Goal: Transaction & Acquisition: Subscribe to service/newsletter

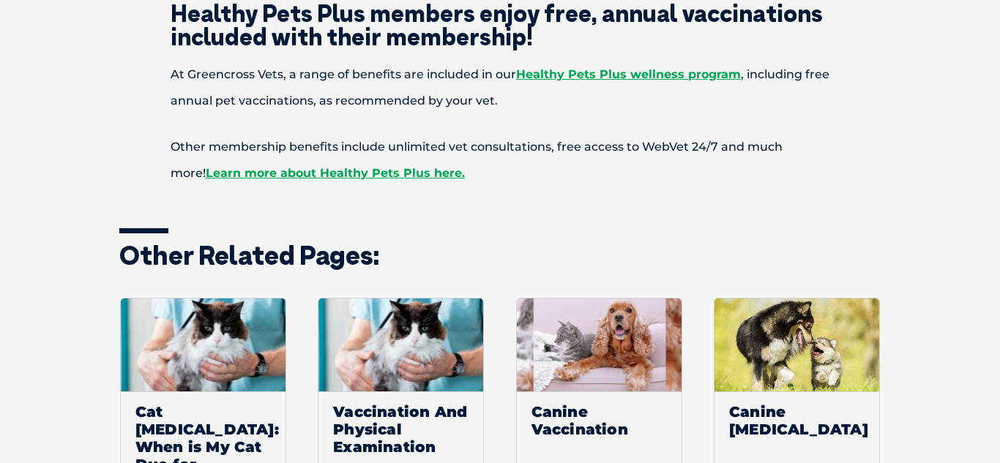
scroll to position [1903, 0]
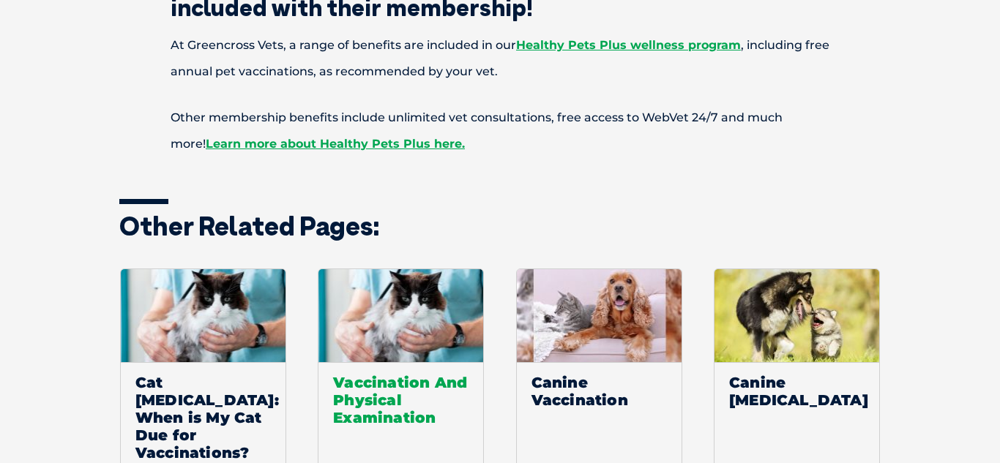
click at [359, 372] on span "Vaccination And Physical Examination" at bounding box center [400, 399] width 165 height 75
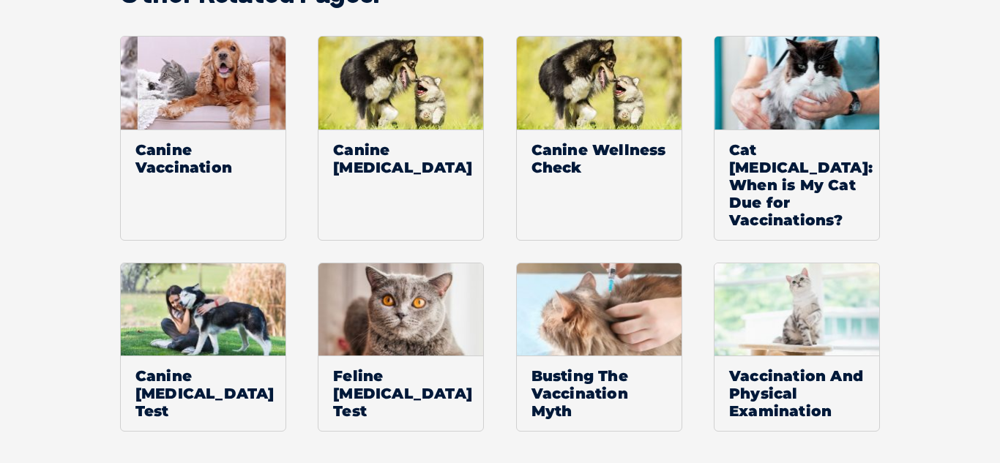
scroll to position [1230, 0]
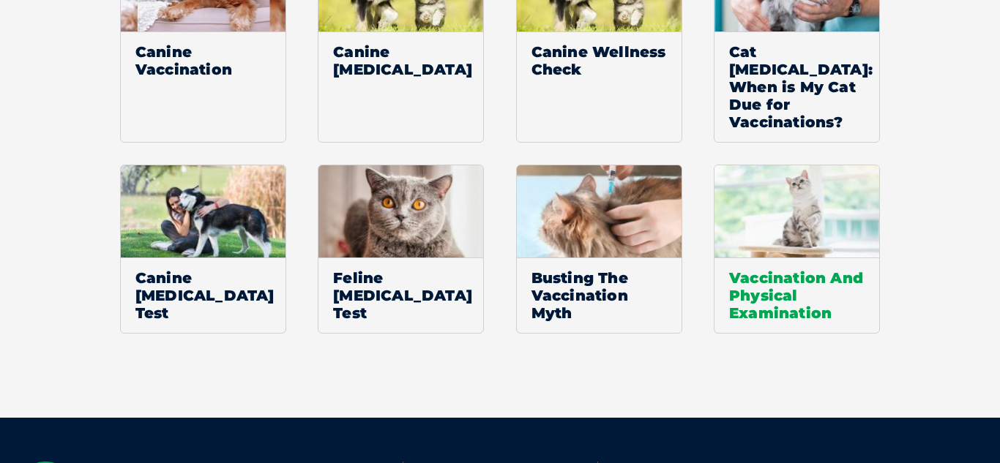
click at [753, 296] on span "Vaccination And Physical Examination" at bounding box center [796, 295] width 165 height 75
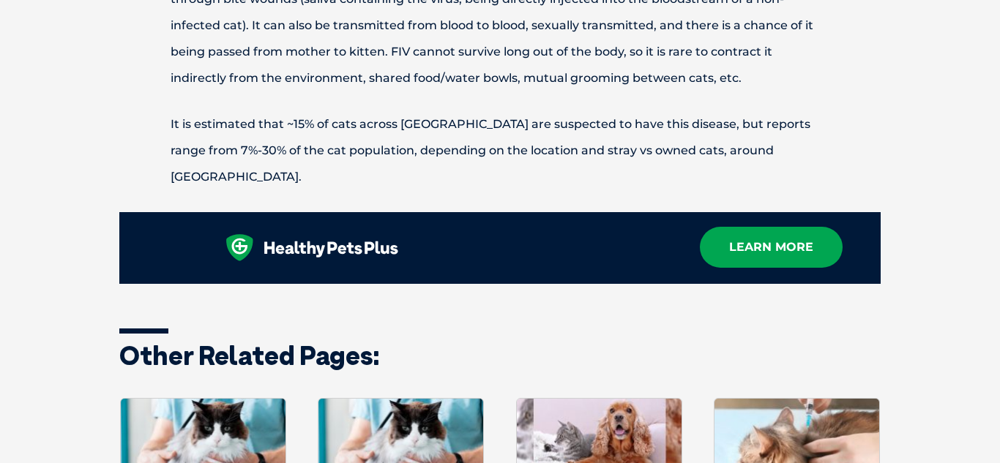
scroll to position [2547, 0]
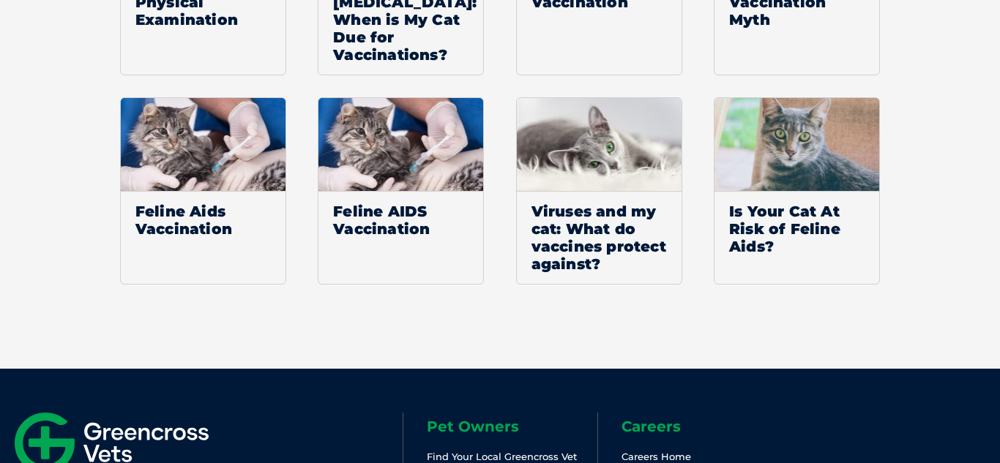
scroll to position [3074, 0]
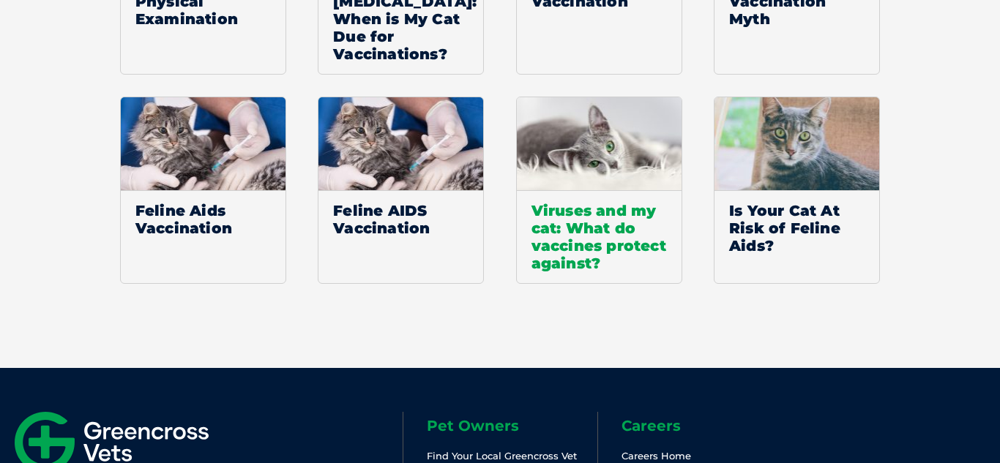
click at [621, 195] on span "Viruses and my cat: What do vaccines protect against?" at bounding box center [599, 236] width 165 height 93
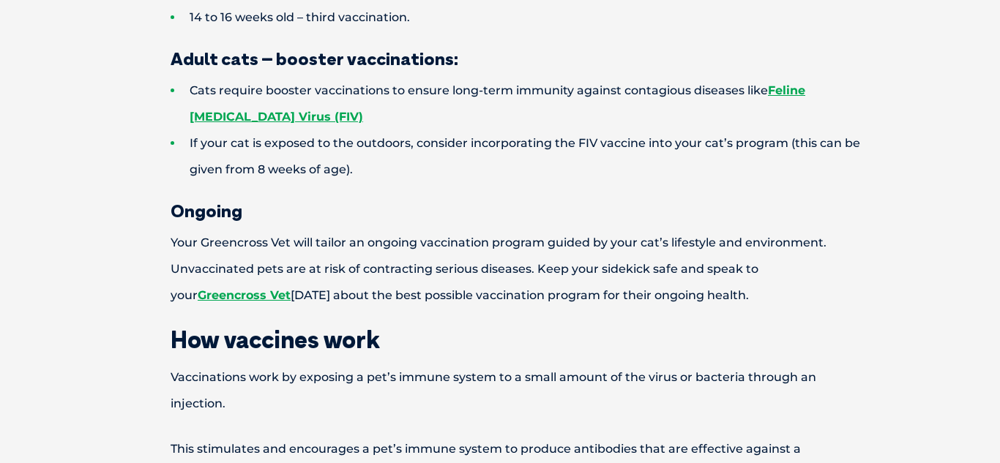
scroll to position [732, 0]
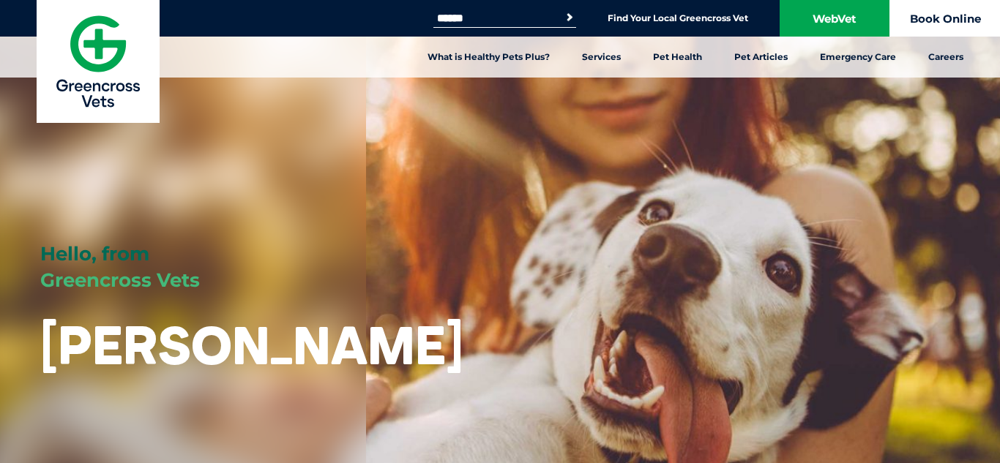
click at [950, 16] on link "Book Online" at bounding box center [945, 18] width 110 height 37
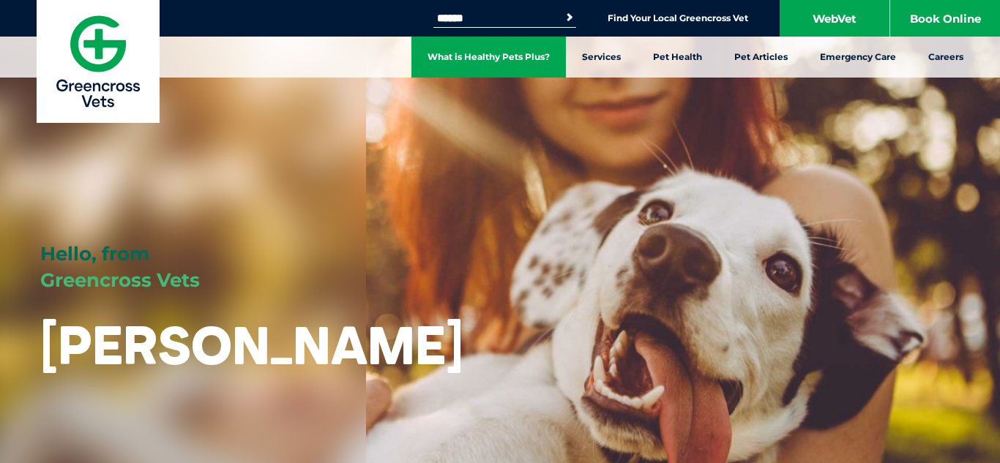
click at [451, 52] on link "What is Healthy Pets Plus?" at bounding box center [488, 57] width 154 height 41
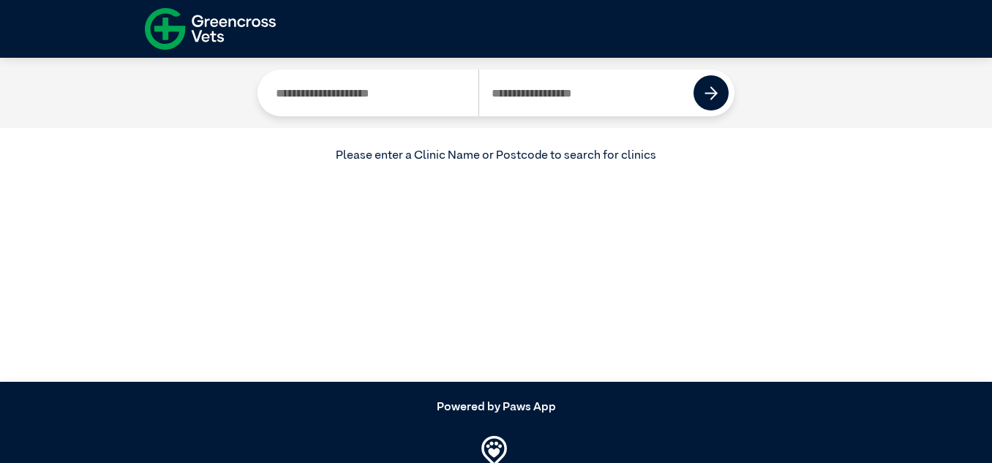
click at [416, 98] on input "Search by Clinic Name" at bounding box center [370, 93] width 215 height 47
type input "**********"
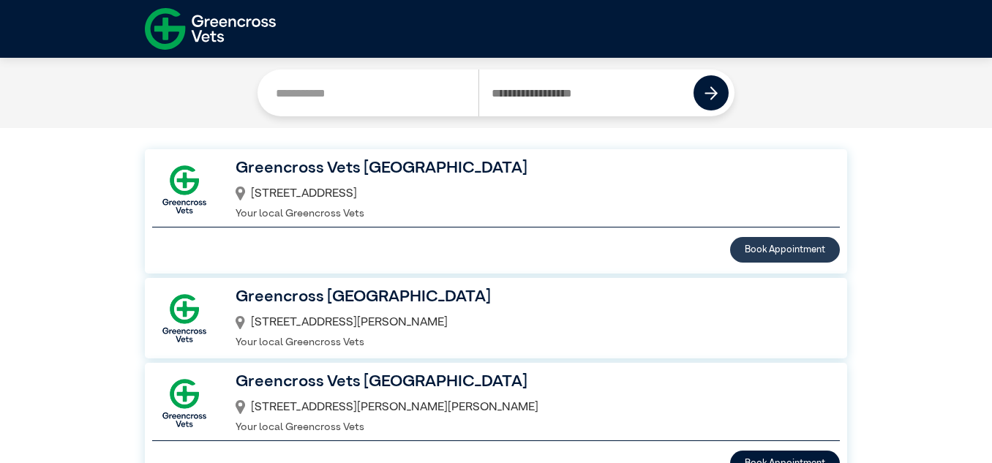
click at [741, 244] on button "Book Appointment" at bounding box center [785, 250] width 110 height 26
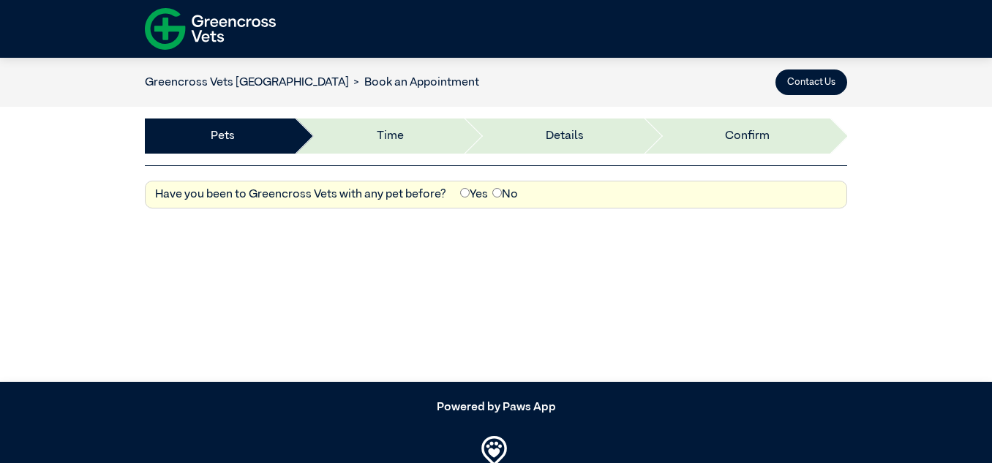
click at [493, 186] on label "No" at bounding box center [506, 195] width 26 height 18
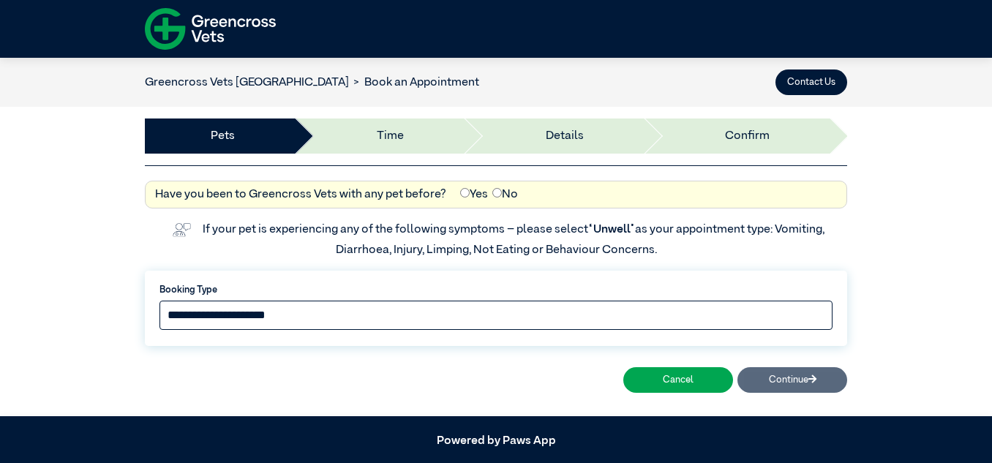
click at [459, 307] on select "**********" at bounding box center [496, 315] width 673 height 29
select select "*****"
click at [160, 301] on select "**********" at bounding box center [496, 315] width 673 height 29
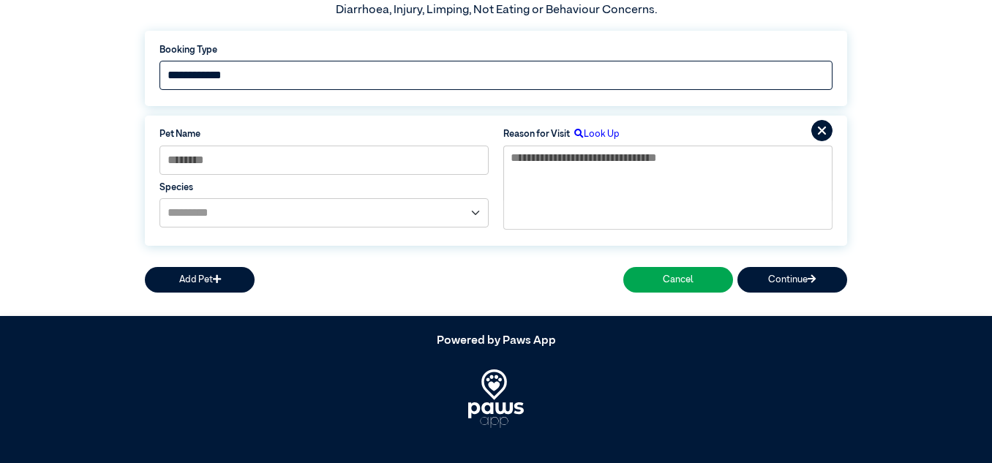
scroll to position [250, 0]
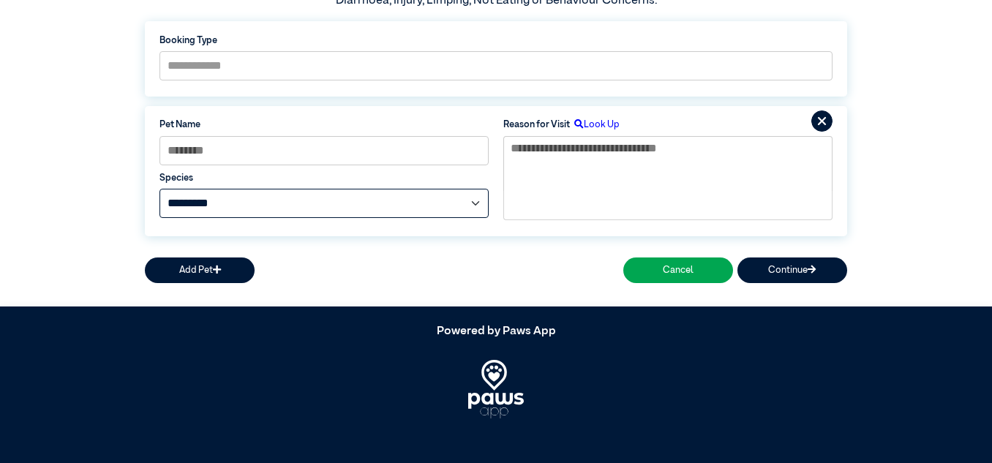
click at [385, 203] on select "**********" at bounding box center [324, 203] width 329 height 29
select select "*****"
click at [160, 189] on select "**********" at bounding box center [324, 203] width 329 height 29
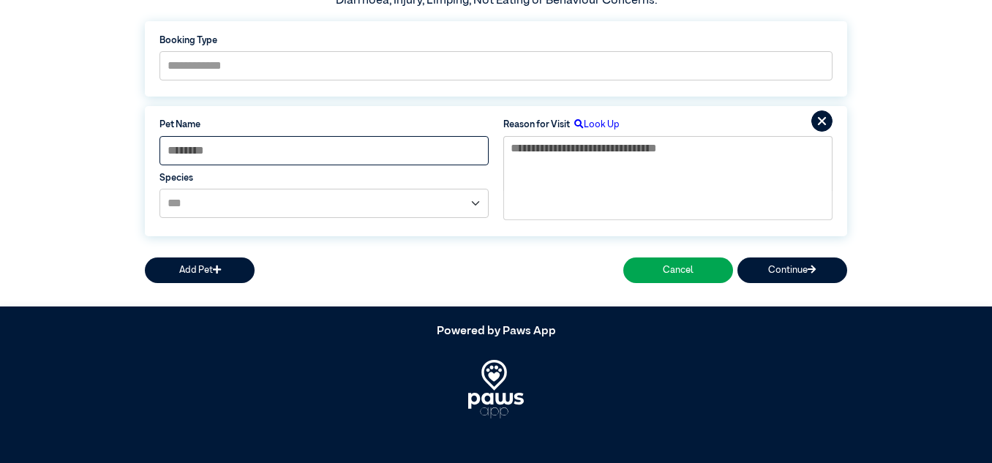
click at [360, 154] on input at bounding box center [324, 150] width 329 height 29
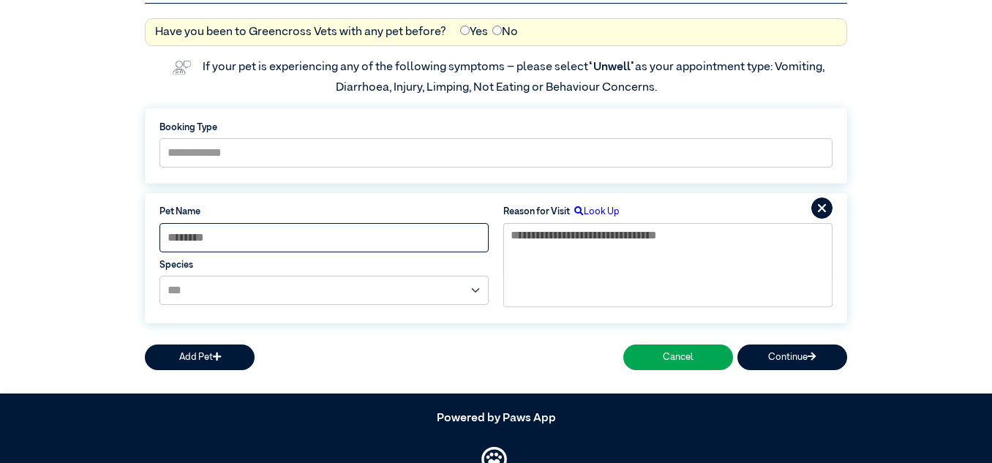
scroll to position [61, 0]
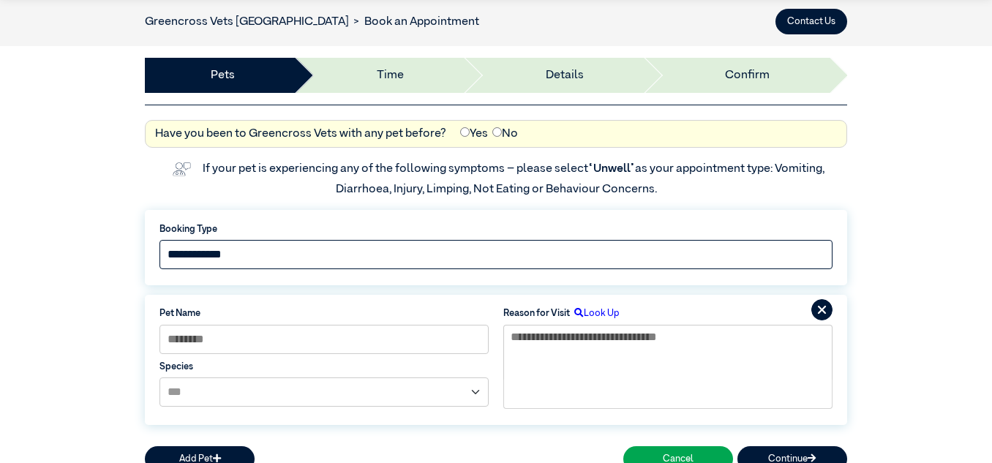
click at [738, 253] on select "**********" at bounding box center [496, 254] width 673 height 29
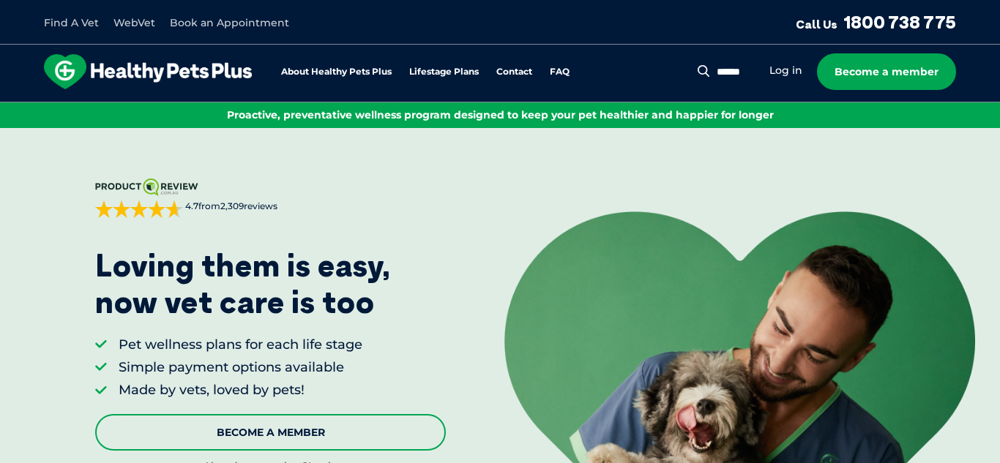
click at [359, 426] on link "Become A Member" at bounding box center [270, 432] width 351 height 37
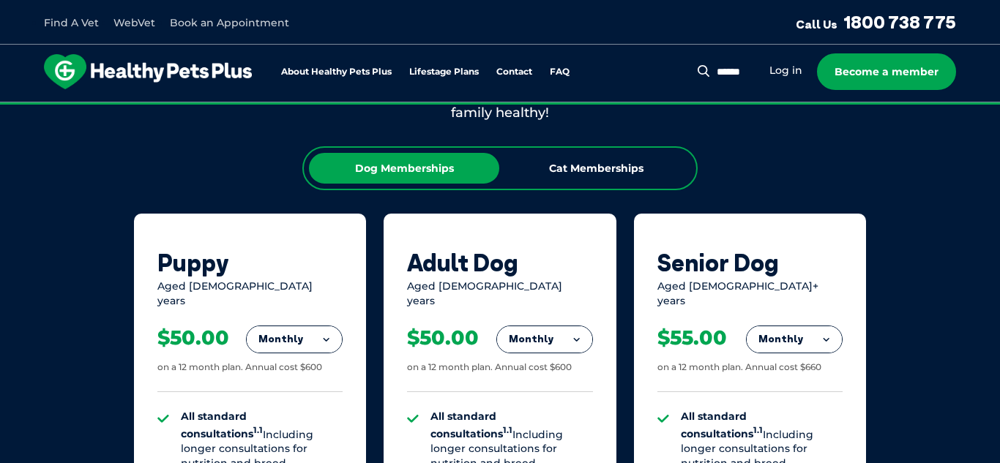
scroll to position [880, 0]
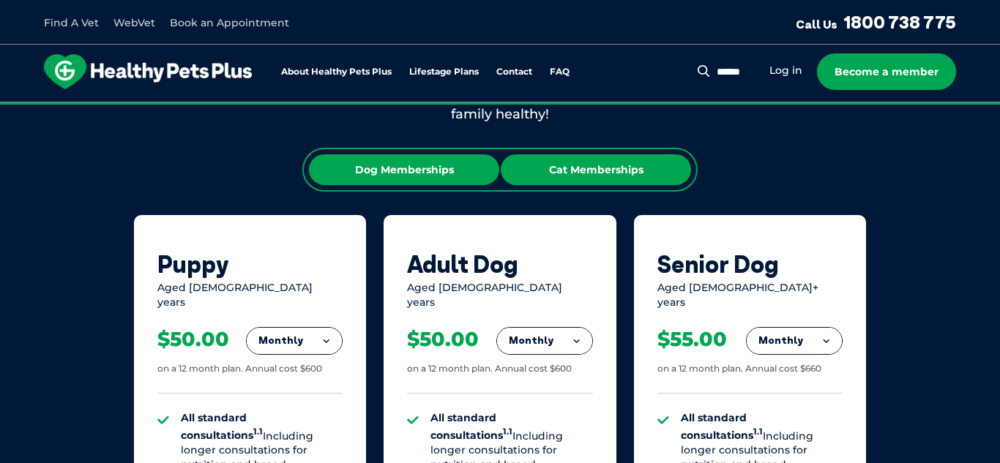
click at [594, 167] on div "Cat Memberships" at bounding box center [596, 169] width 190 height 31
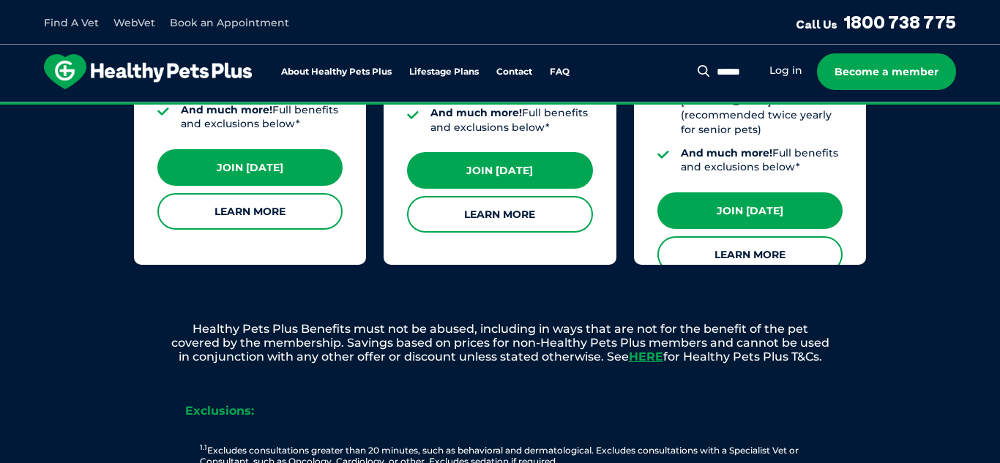
scroll to position [1554, 0]
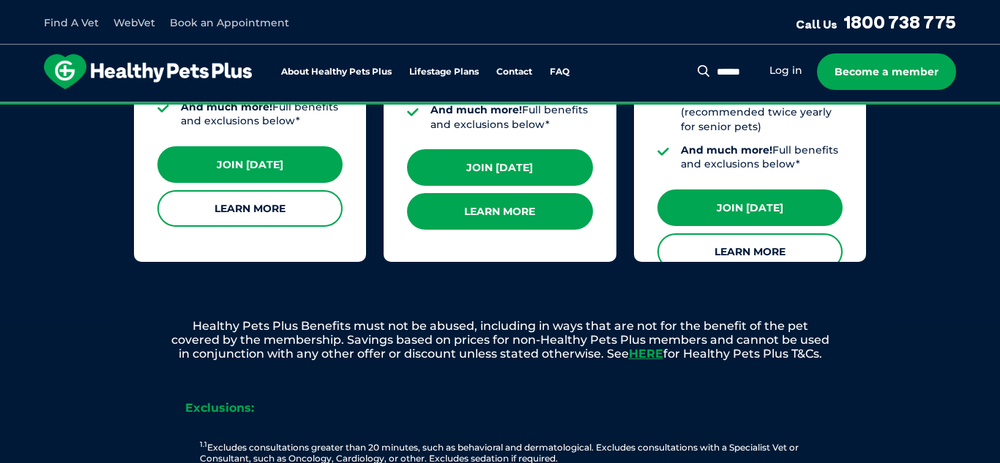
click at [483, 193] on link "Learn More" at bounding box center [499, 211] width 185 height 37
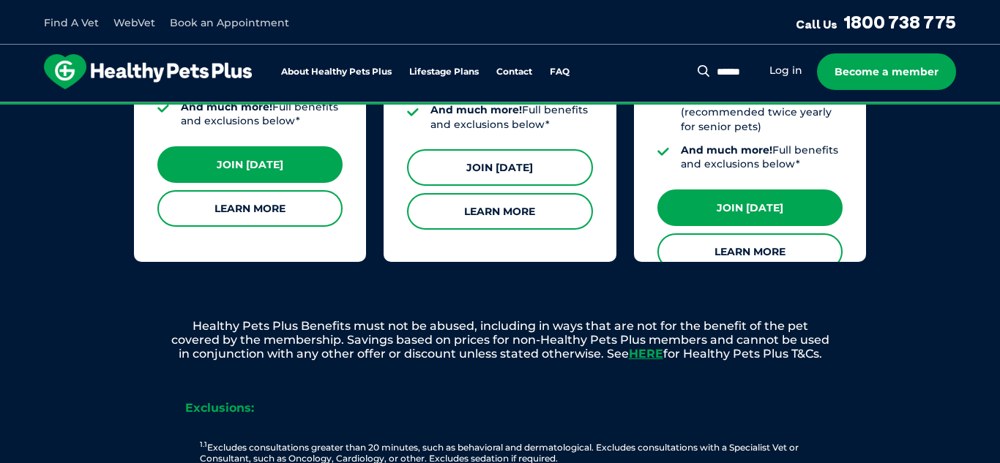
click at [558, 162] on link "Join [DATE]" at bounding box center [499, 167] width 185 height 37
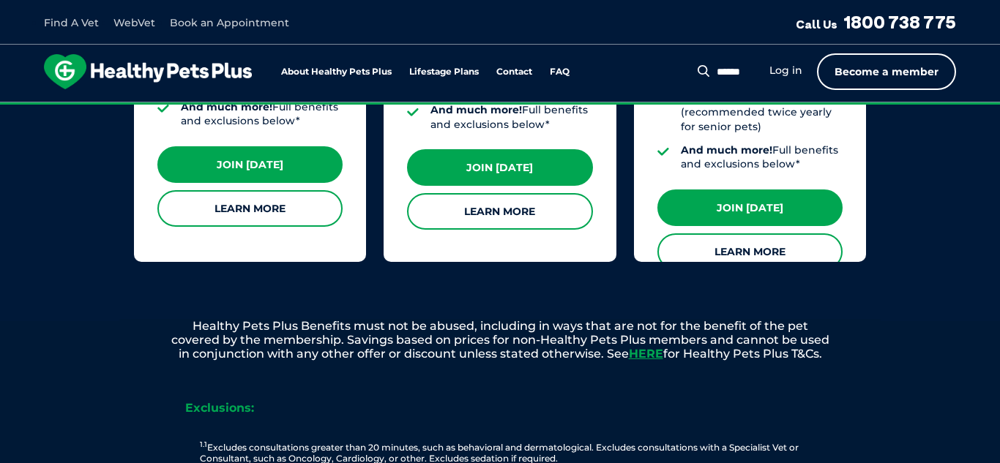
click at [842, 64] on link "Become a member" at bounding box center [886, 71] width 139 height 37
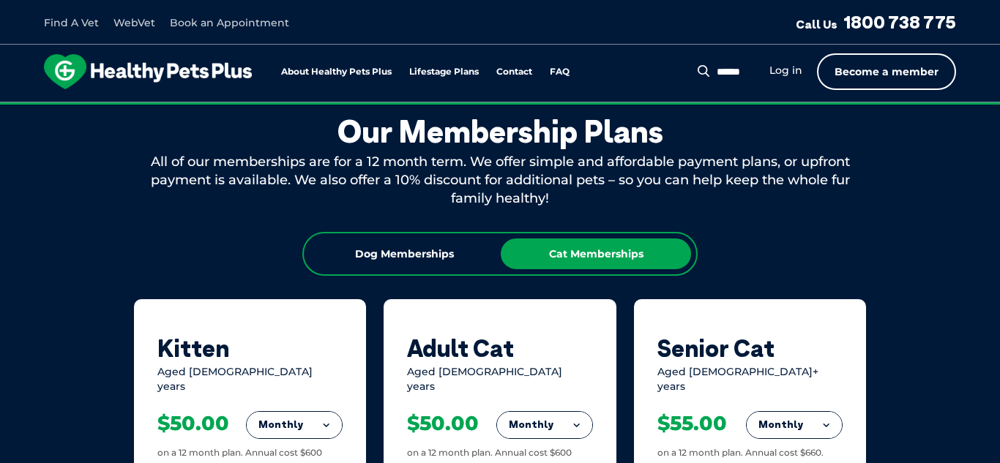
scroll to position [793, 0]
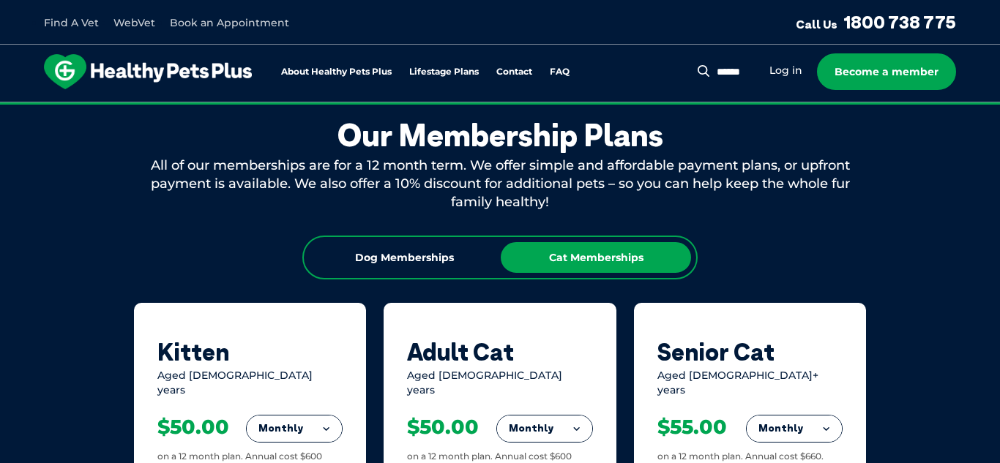
click at [520, 417] on button "Monthly" at bounding box center [544, 429] width 95 height 26
click at [529, 442] on li "Fortnightly" at bounding box center [544, 459] width 95 height 35
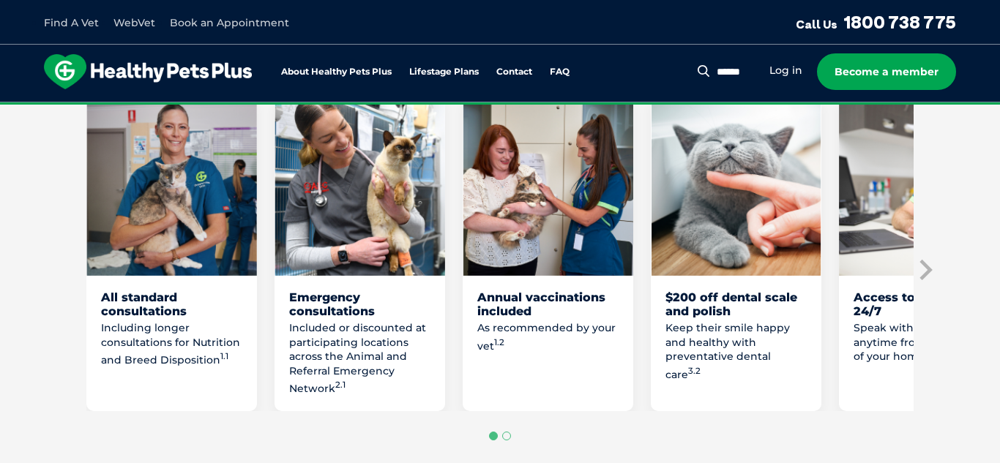
scroll to position [878, 0]
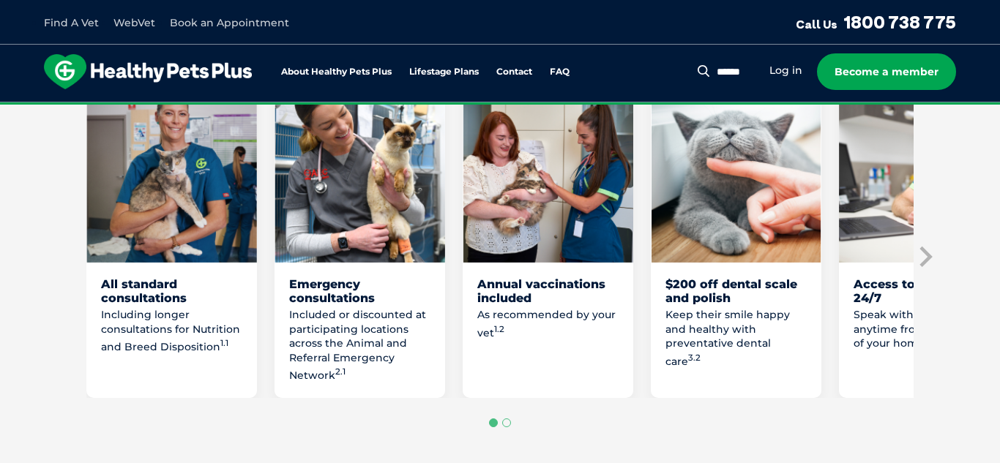
click at [517, 292] on div "Annual vaccinations included" at bounding box center [547, 291] width 141 height 28
click at [924, 257] on icon "Next slide" at bounding box center [924, 257] width 22 height 22
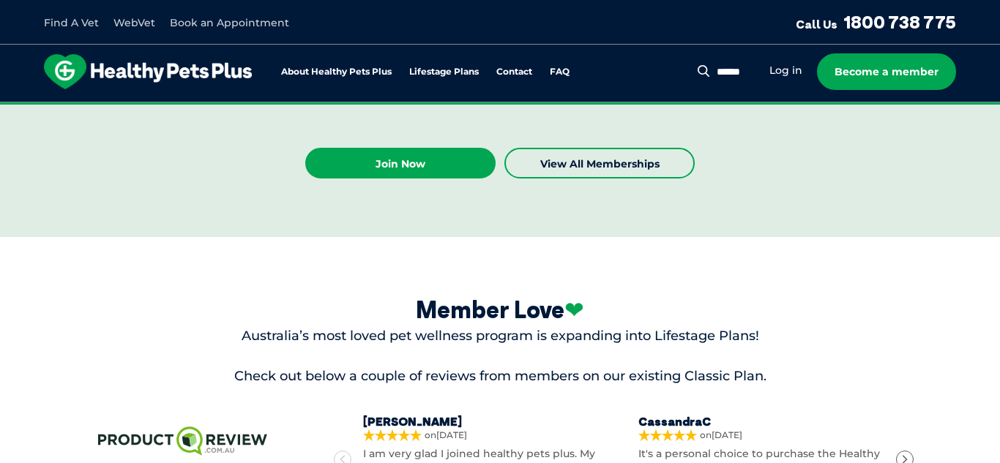
scroll to position [3981, 0]
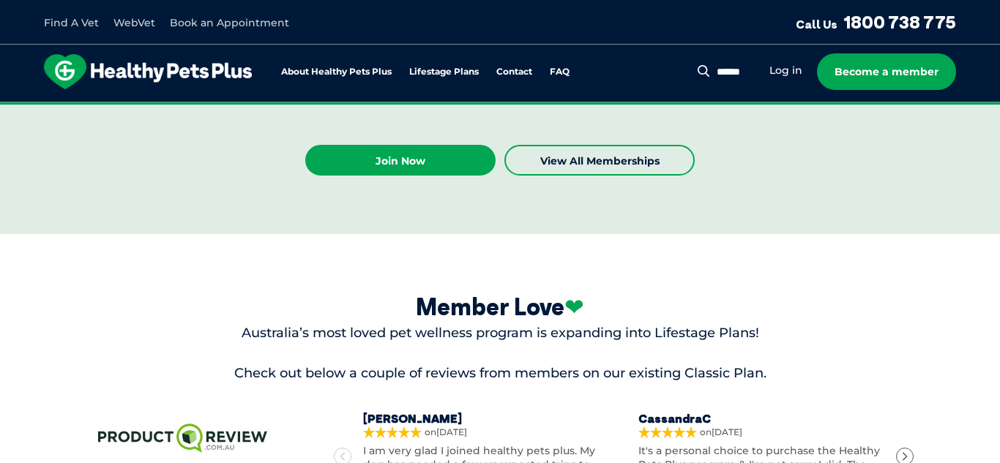
click at [910, 448] on div "Next" at bounding box center [905, 457] width 18 height 18
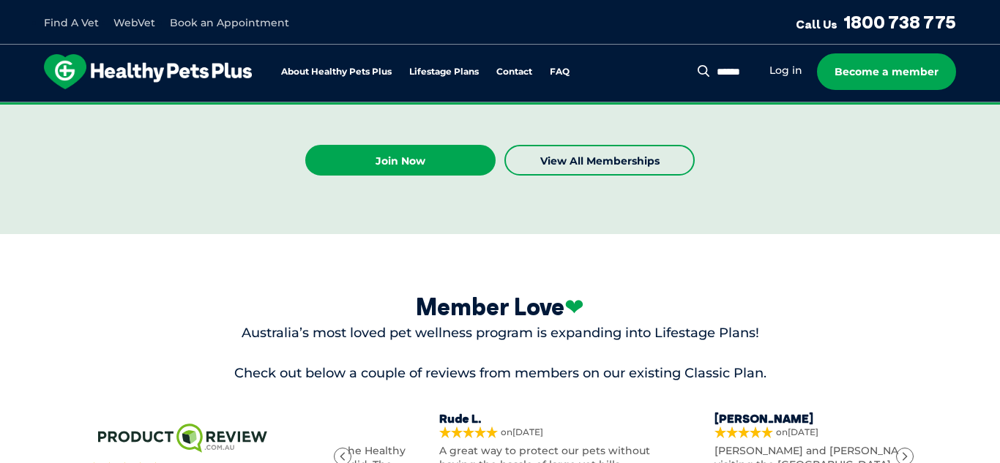
scroll to position [0, 544]
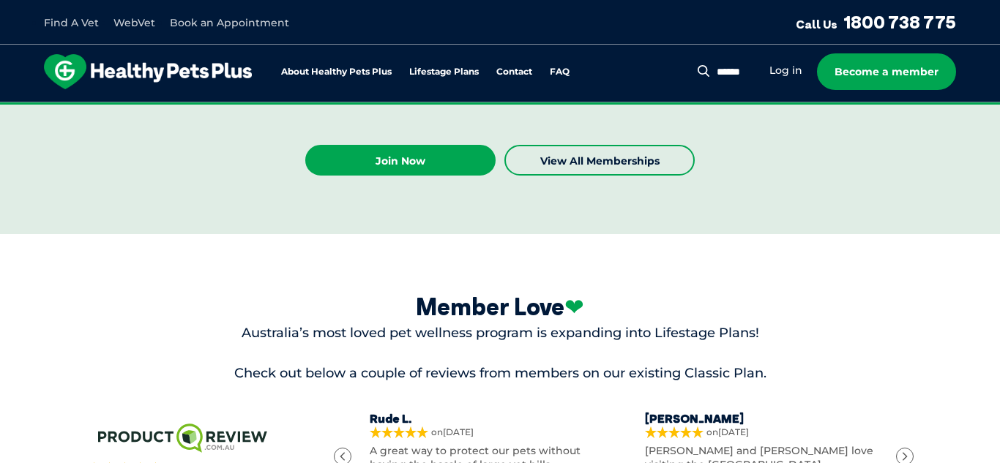
click at [910, 448] on div "Next" at bounding box center [905, 457] width 18 height 18
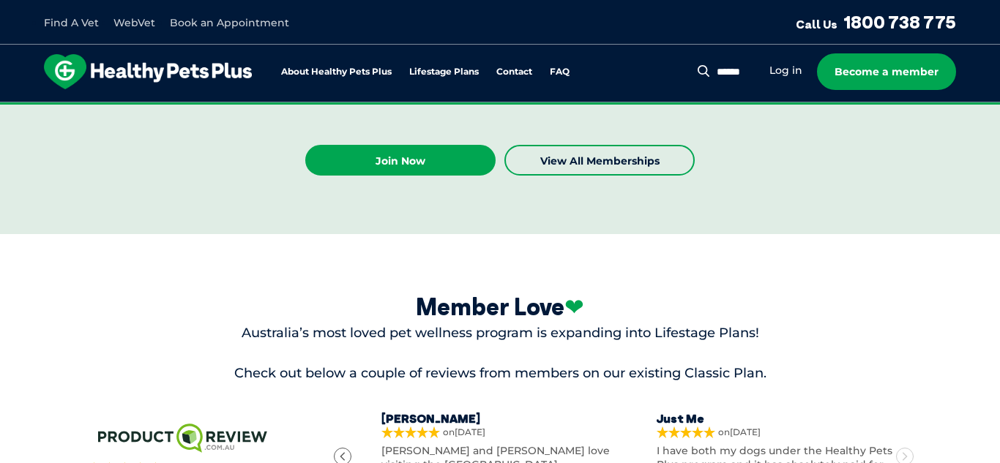
scroll to position [0, 816]
click at [910, 448] on div "Next" at bounding box center [905, 457] width 18 height 18
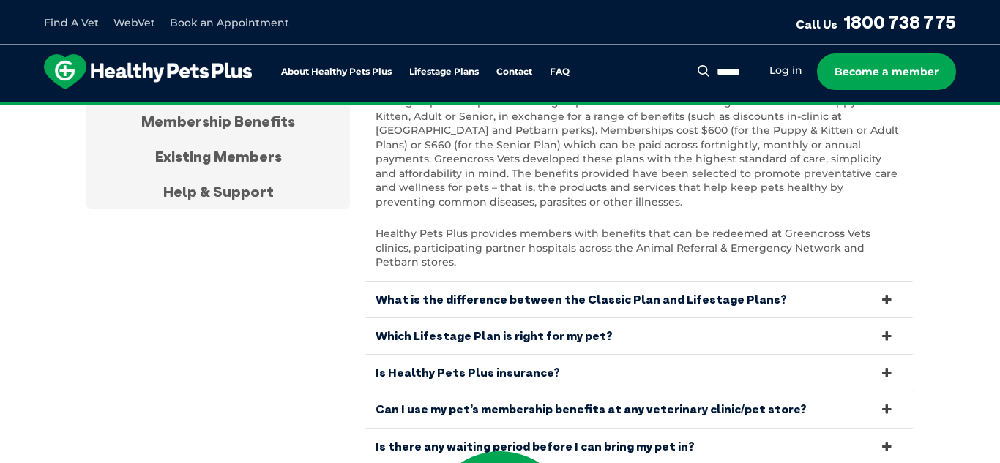
scroll to position [4899, 0]
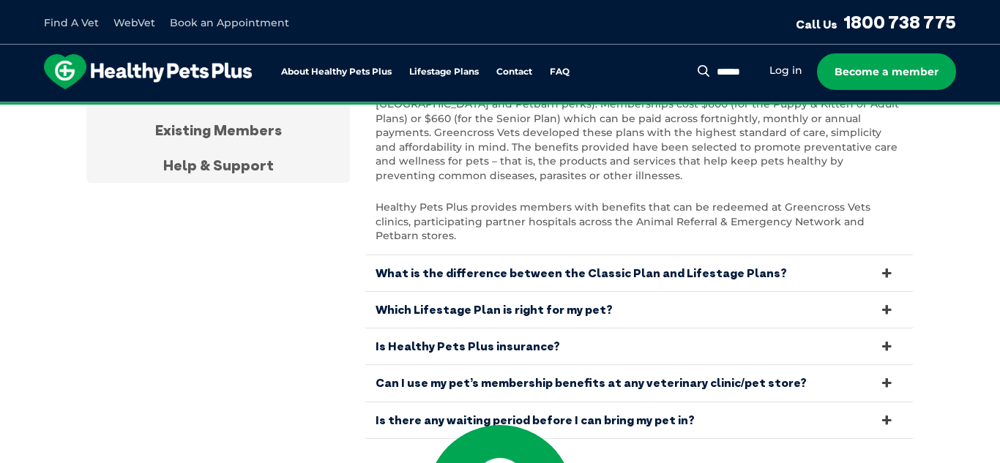
click at [893, 376] on icon at bounding box center [887, 383] width 16 height 14
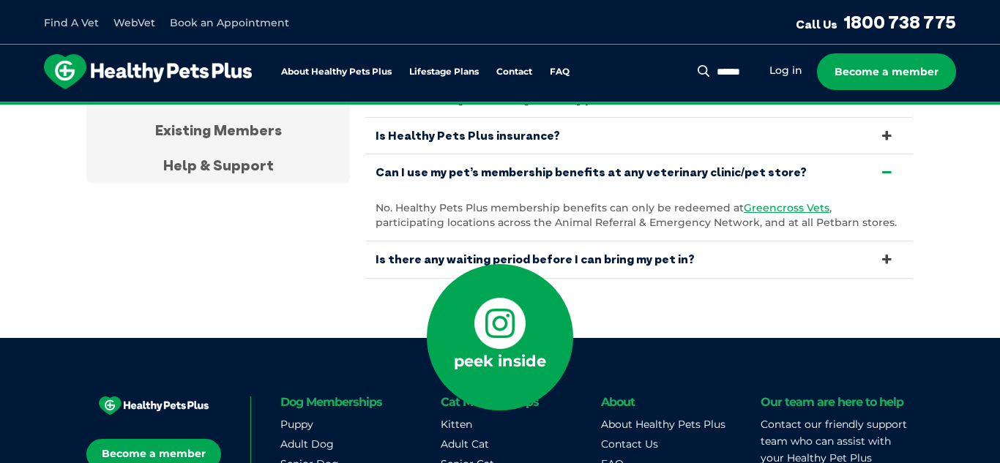
click at [510, 298] on icon at bounding box center [499, 323] width 51 height 51
click at [552, 242] on link "Is there any waiting period before I can bring my pet in?" at bounding box center [638, 260] width 549 height 36
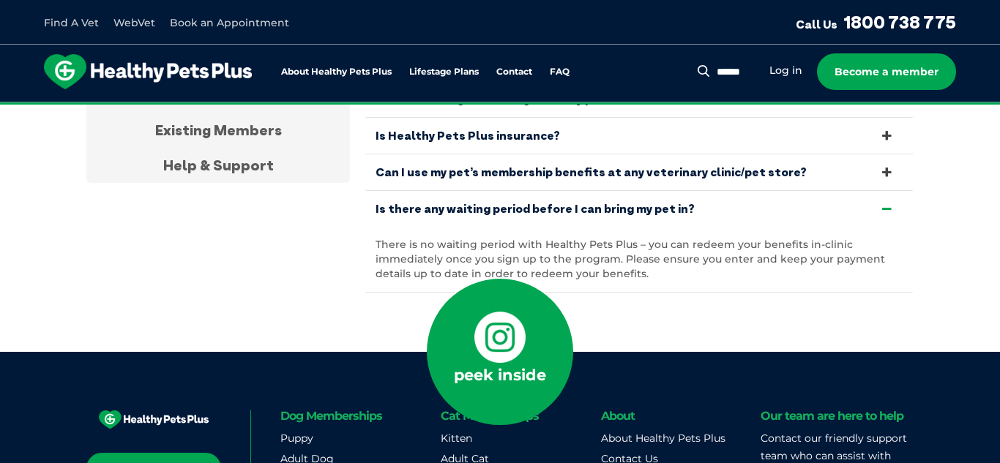
click at [585, 213] on section "Frequently asked questions About Healthy Pets Plus Becoming A Member Membership…" at bounding box center [500, 122] width 1000 height 460
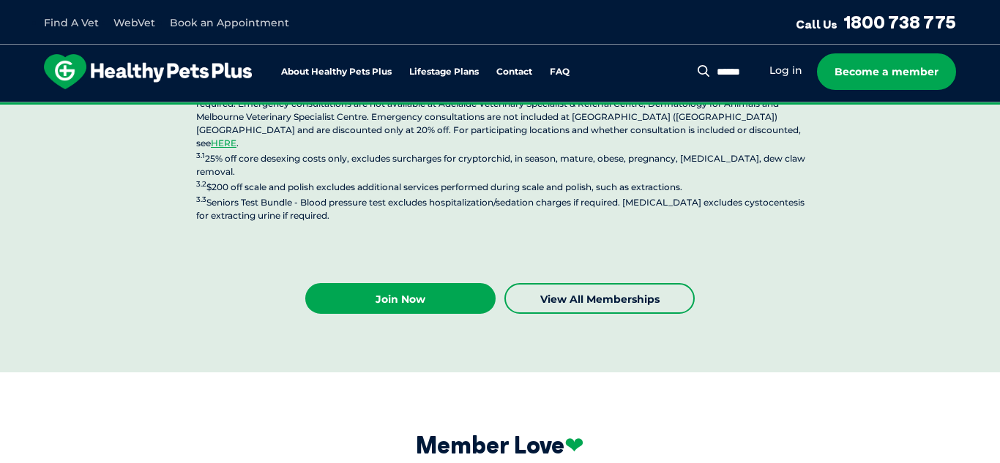
scroll to position [3845, 0]
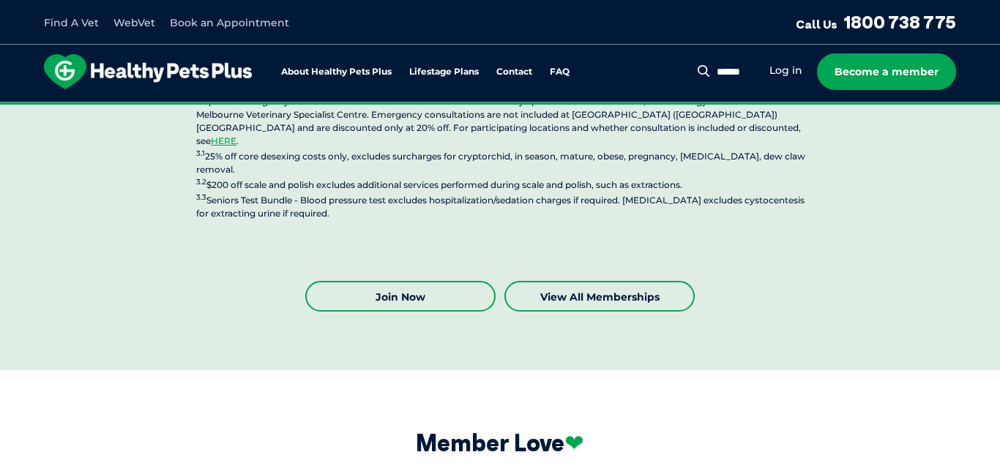
click at [422, 281] on link "Join Now" at bounding box center [400, 296] width 190 height 31
click at [430, 281] on link "Join Now" at bounding box center [400, 296] width 190 height 31
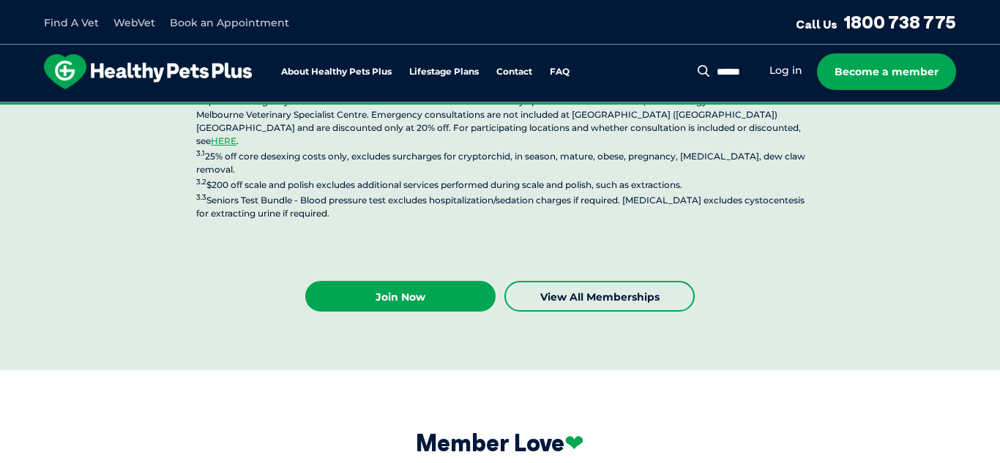
click at [853, 25] on link "Call Us 1800 738 775" at bounding box center [876, 22] width 160 height 22
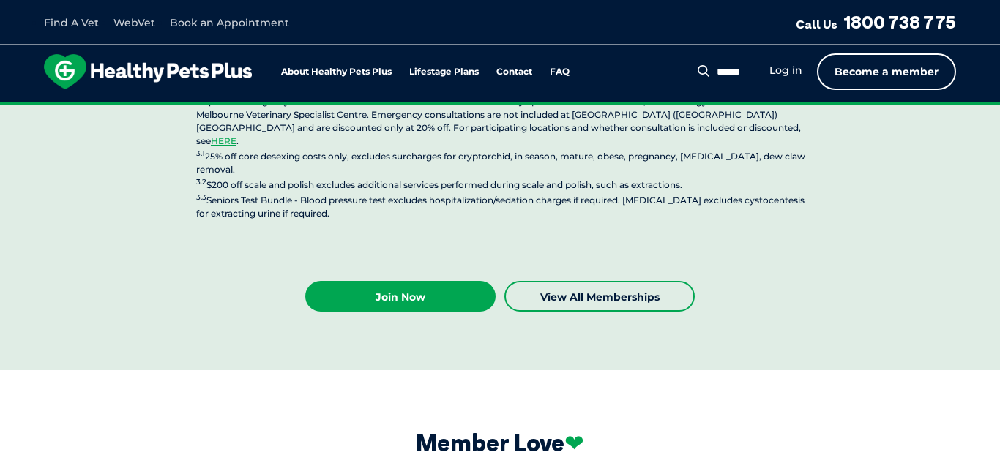
click at [868, 65] on link "Become a member" at bounding box center [886, 71] width 139 height 37
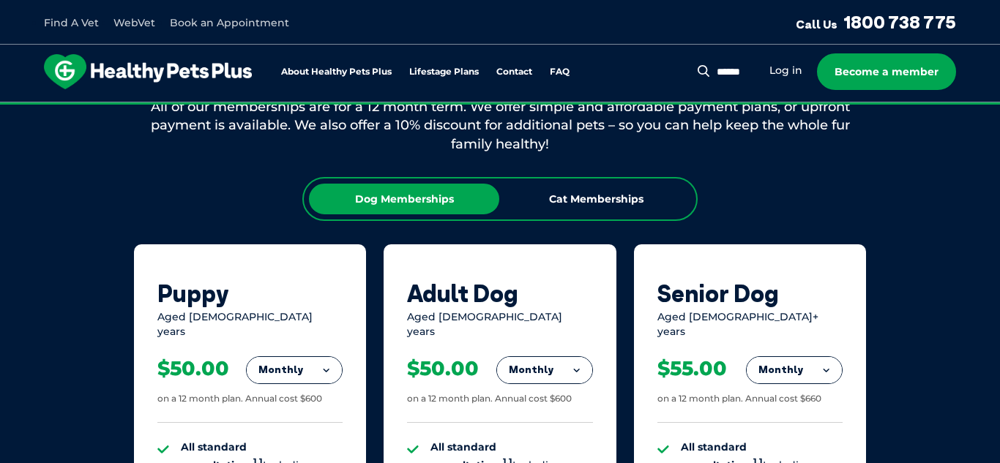
scroll to position [875, 0]
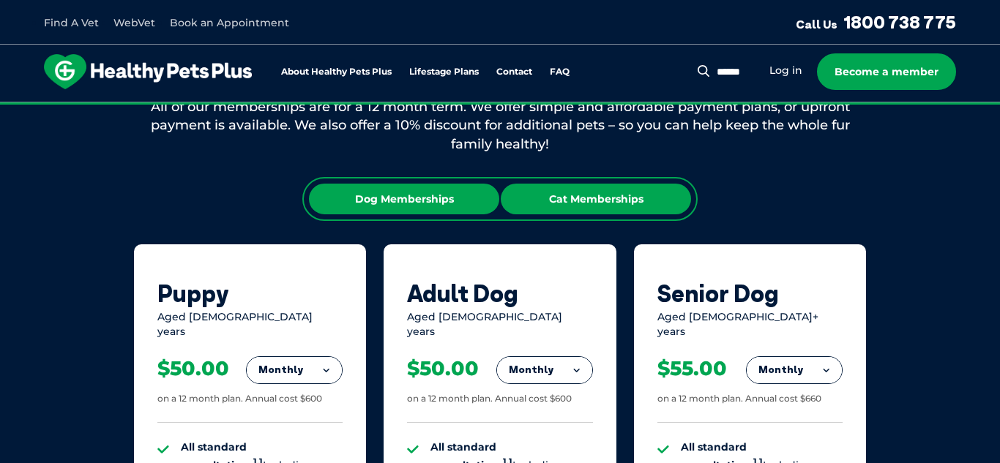
click at [654, 185] on div "Cat Memberships" at bounding box center [596, 199] width 190 height 31
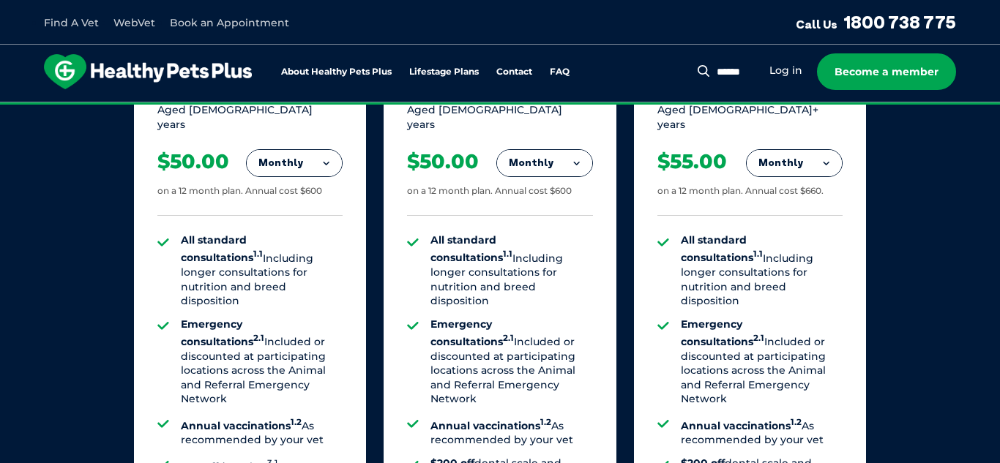
scroll to position [1056, 0]
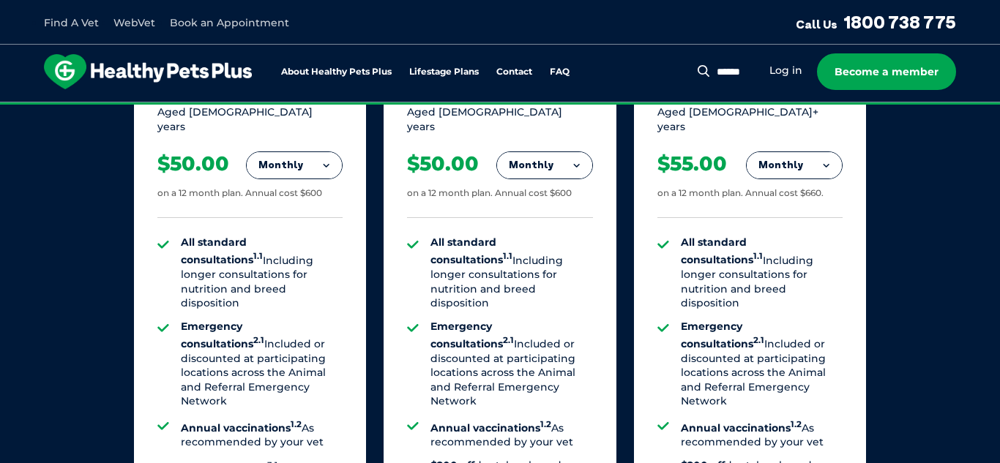
click at [564, 152] on button "Monthly" at bounding box center [544, 165] width 95 height 26
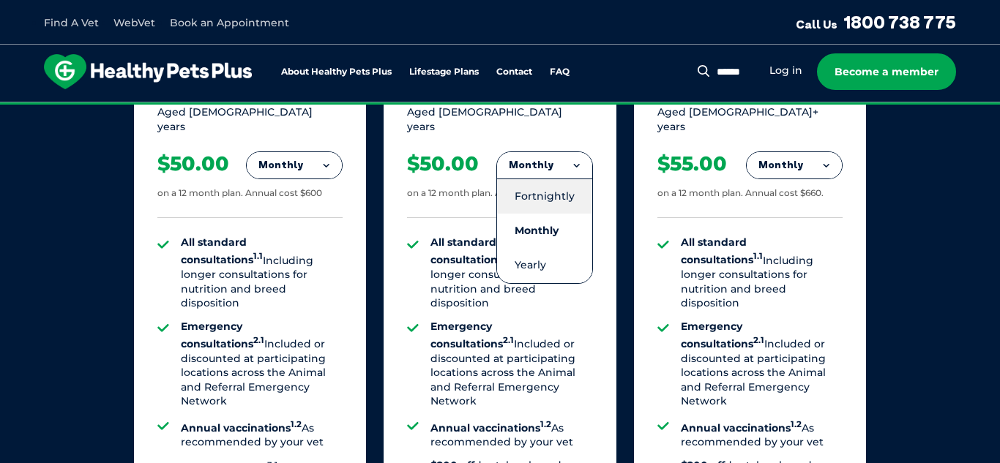
click at [555, 187] on li "Fortnightly" at bounding box center [544, 196] width 95 height 35
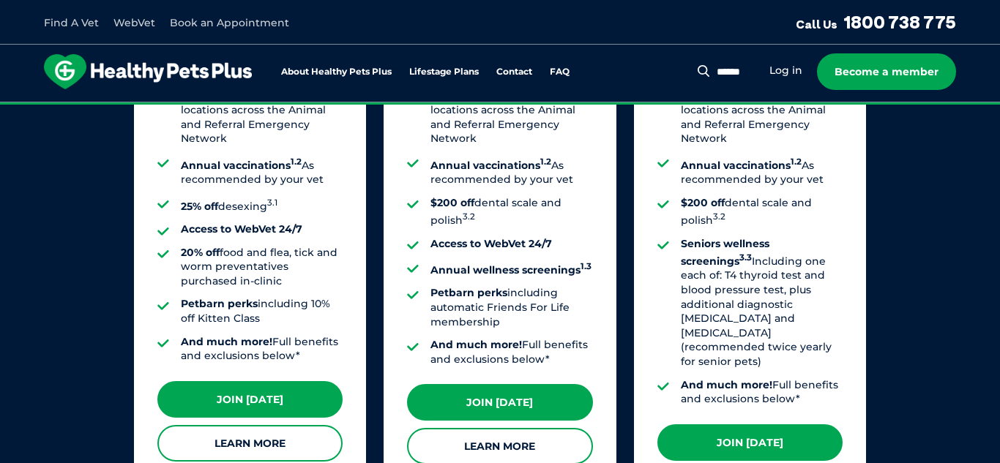
scroll to position [1349, 0]
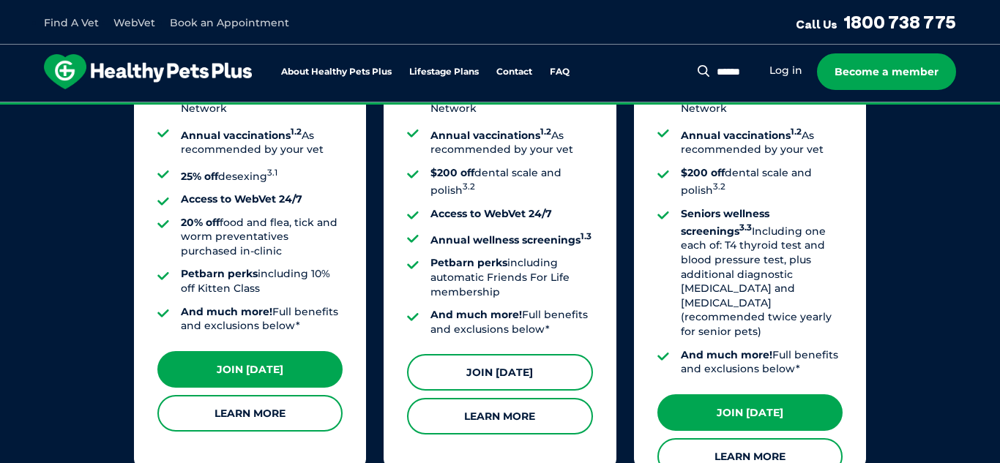
click at [476, 354] on link "Join [DATE]" at bounding box center [499, 372] width 185 height 37
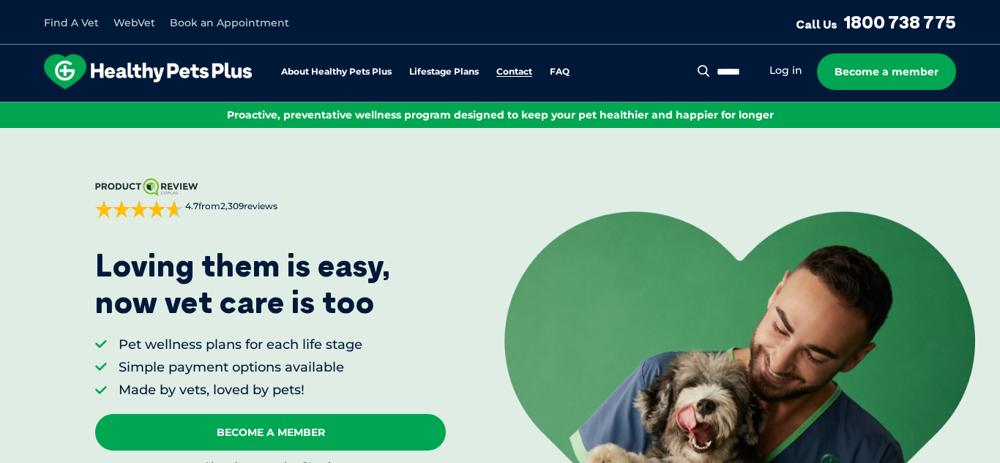
click at [504, 70] on link "Contact" at bounding box center [514, 72] width 36 height 10
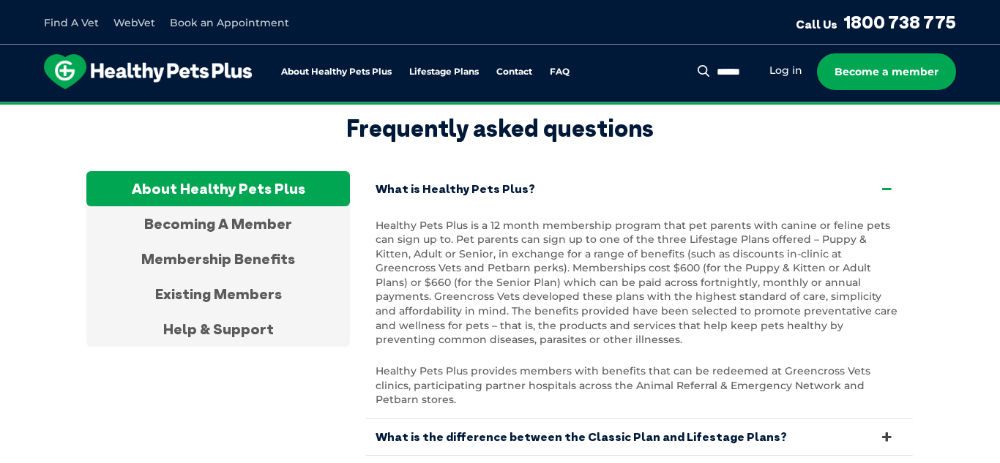
scroll to position [2755, 0]
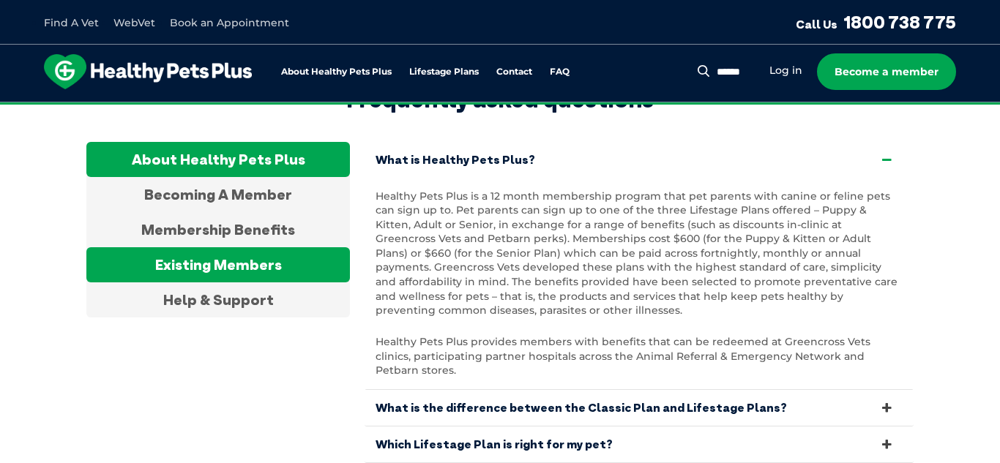
click at [336, 247] on div "Existing Members" at bounding box center [217, 264] width 263 height 35
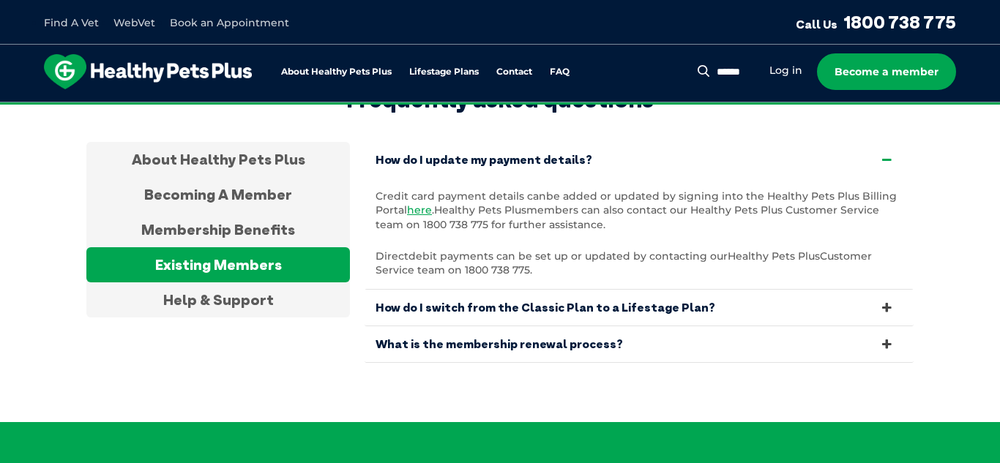
click at [423, 299] on link "How do I switch from the Classic Plan to a Lifestage Plan?" at bounding box center [638, 308] width 549 height 36
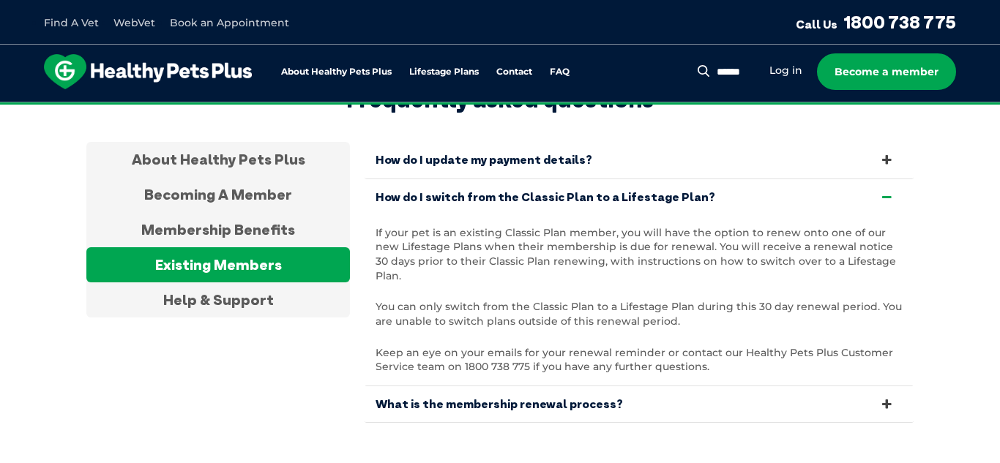
click at [457, 386] on link "What is the membership renewal process?" at bounding box center [638, 404] width 549 height 36
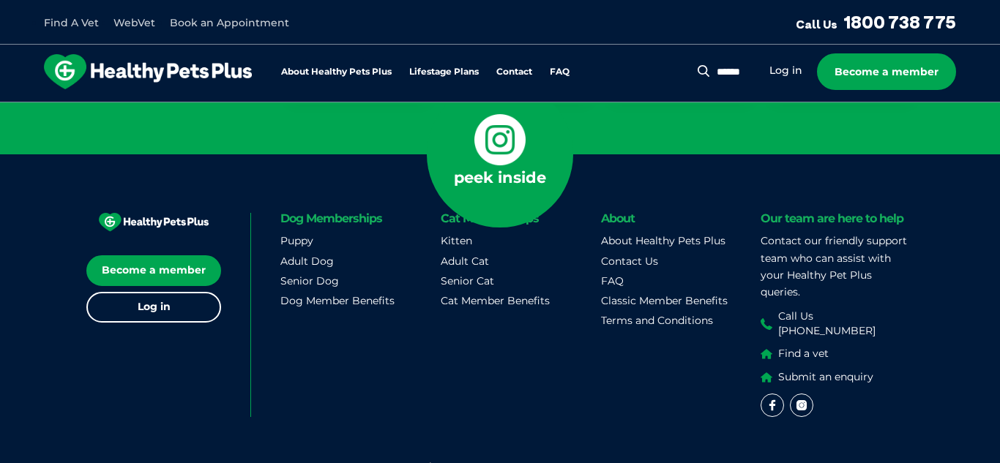
scroll to position [3875, 0]
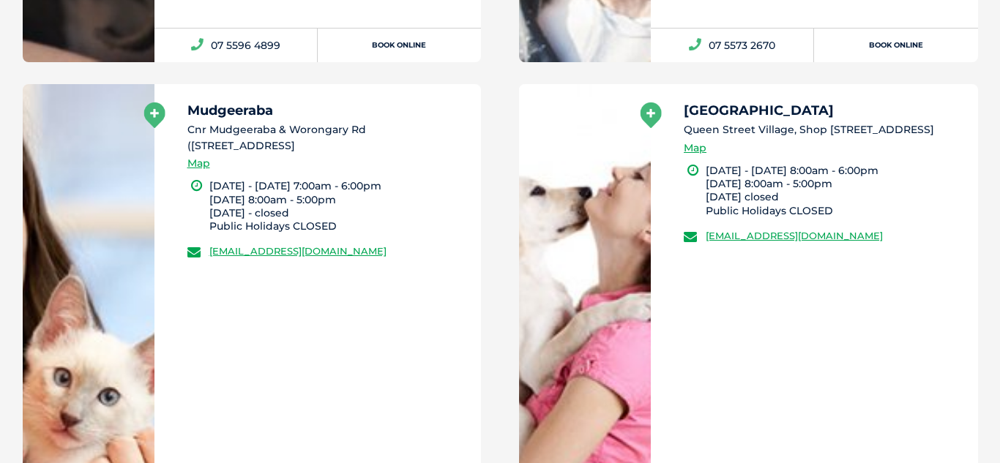
scroll to position [15018, 0]
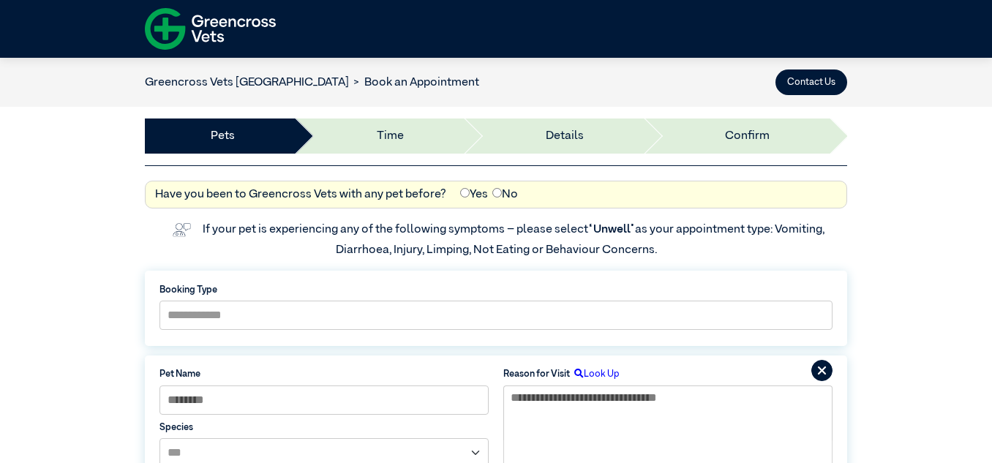
select select "*****"
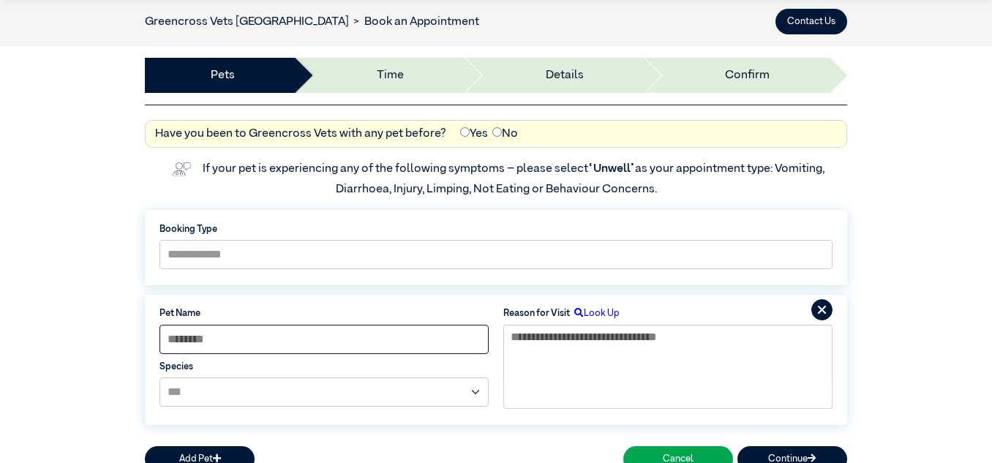
click at [285, 332] on input at bounding box center [324, 339] width 329 height 29
type input "*****"
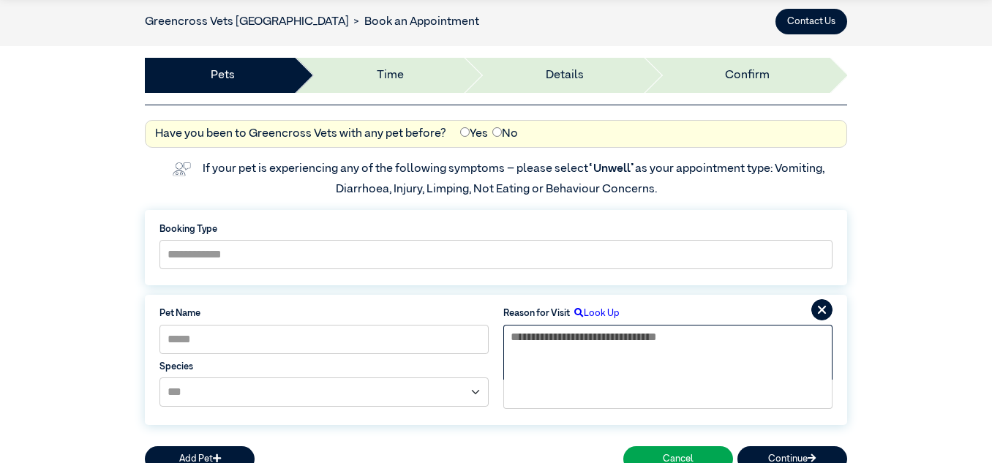
click at [655, 339] on textarea at bounding box center [668, 353] width 329 height 56
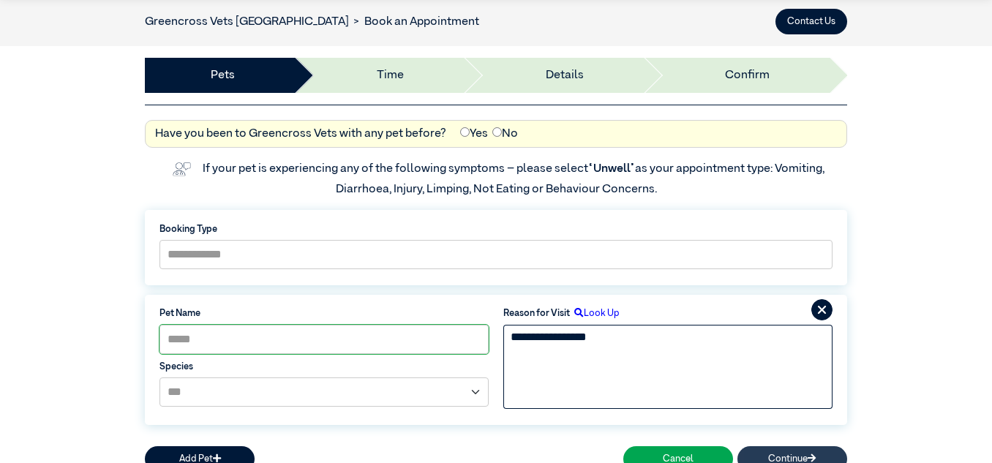
type textarea "**********"
click at [781, 449] on button "Continue" at bounding box center [793, 459] width 110 height 26
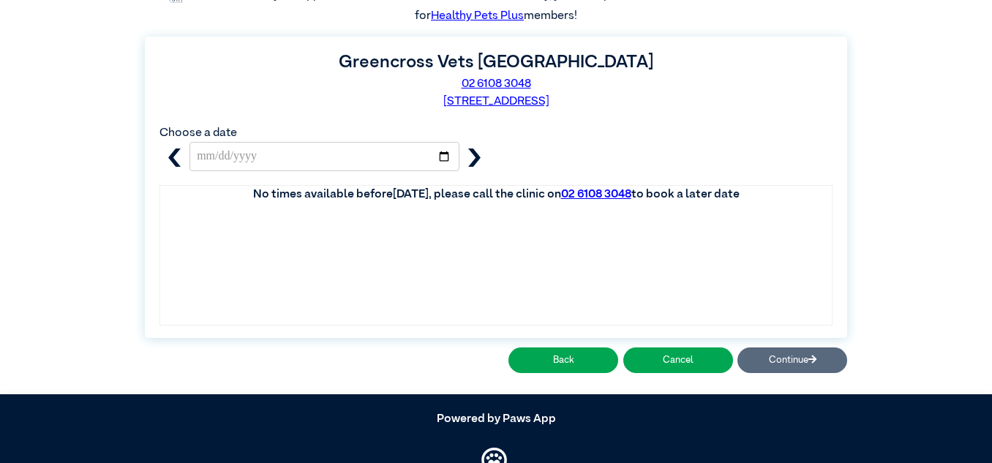
scroll to position [275, 0]
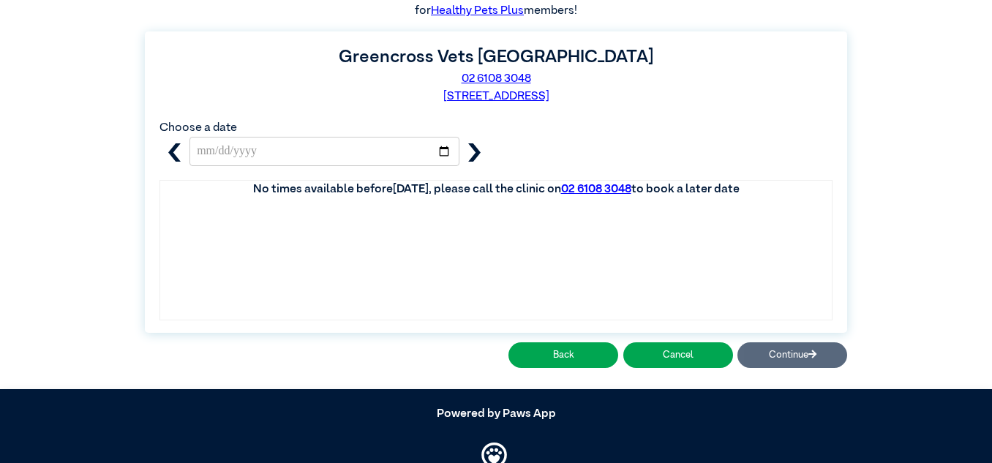
click at [476, 157] on icon "button" at bounding box center [474, 152] width 12 height 18
click at [170, 149] on icon "button" at bounding box center [174, 152] width 18 height 18
type input "**********"
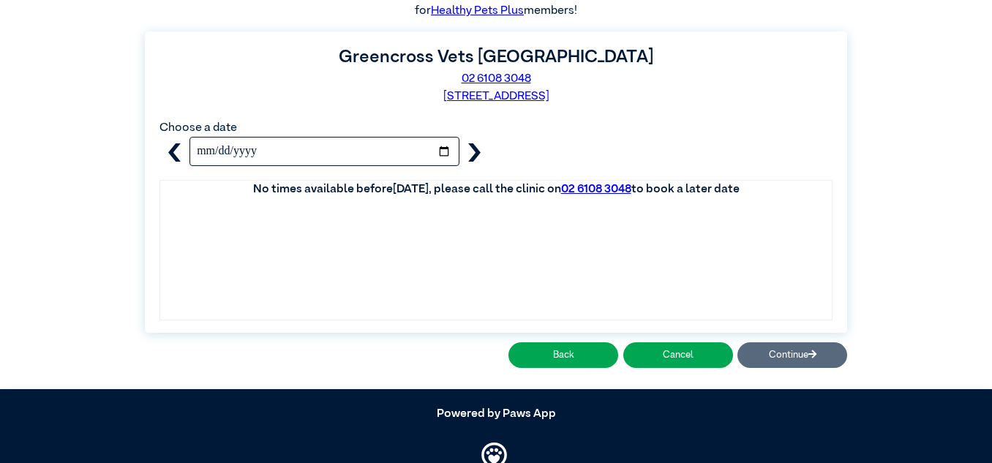
click at [248, 154] on input "**********" at bounding box center [325, 151] width 270 height 29
click at [223, 151] on input "date" at bounding box center [325, 151] width 270 height 29
click at [217, 146] on input "date" at bounding box center [325, 151] width 270 height 29
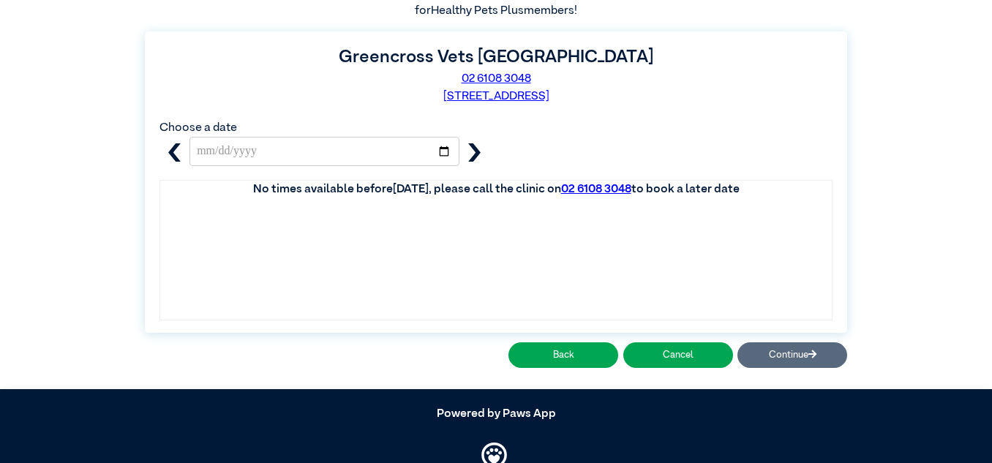
click at [446, 14] on link "Healthy Pets Plus" at bounding box center [477, 11] width 93 height 12
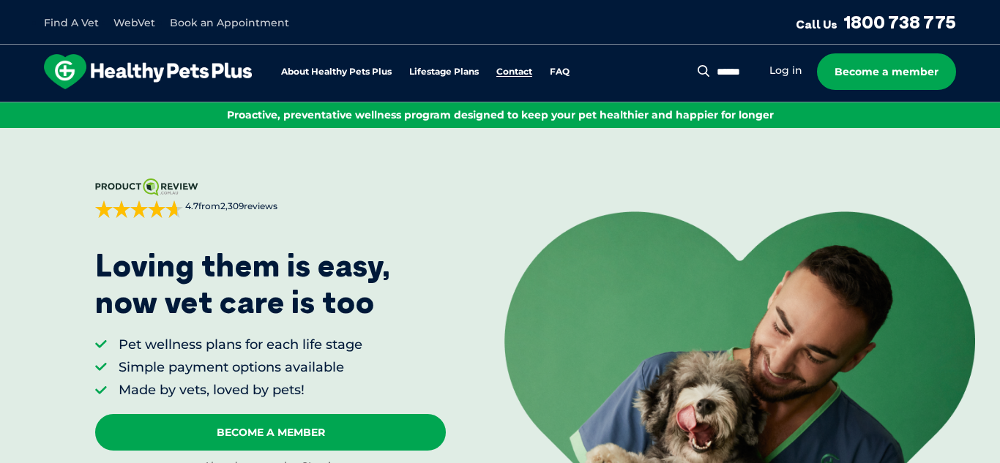
click at [519, 74] on link "Contact" at bounding box center [514, 72] width 36 height 10
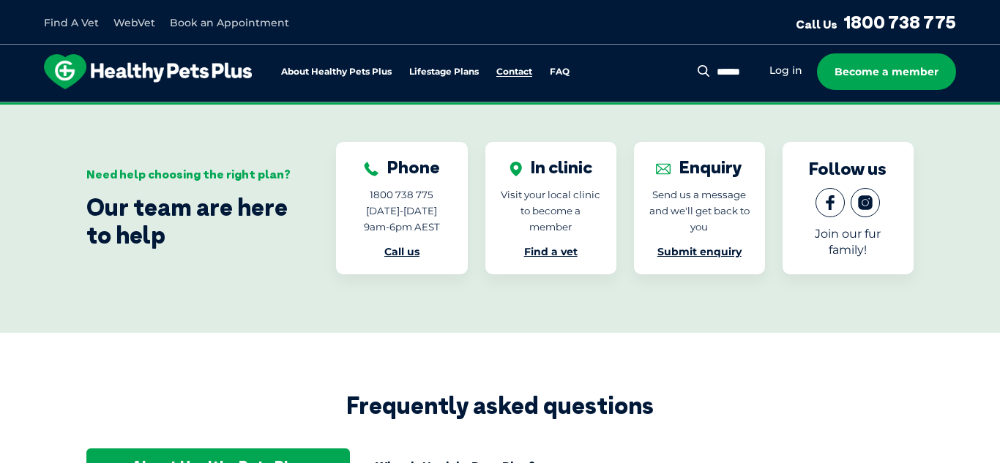
scroll to position [2462, 0]
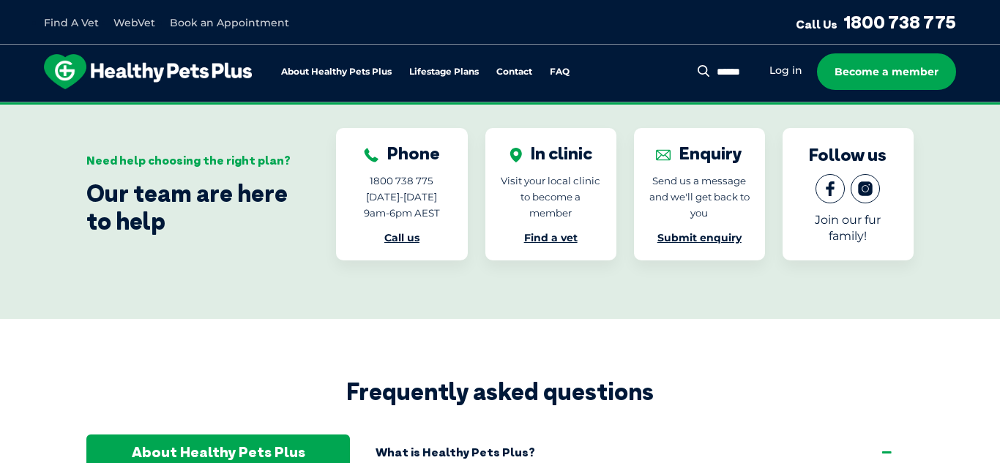
click at [659, 231] on link "Submit enquiry" at bounding box center [699, 237] width 84 height 13
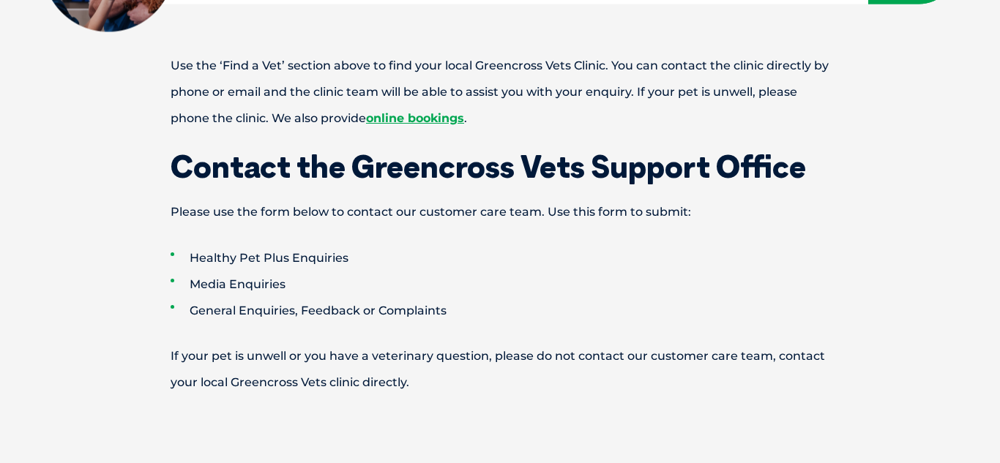
scroll to position [709, 0]
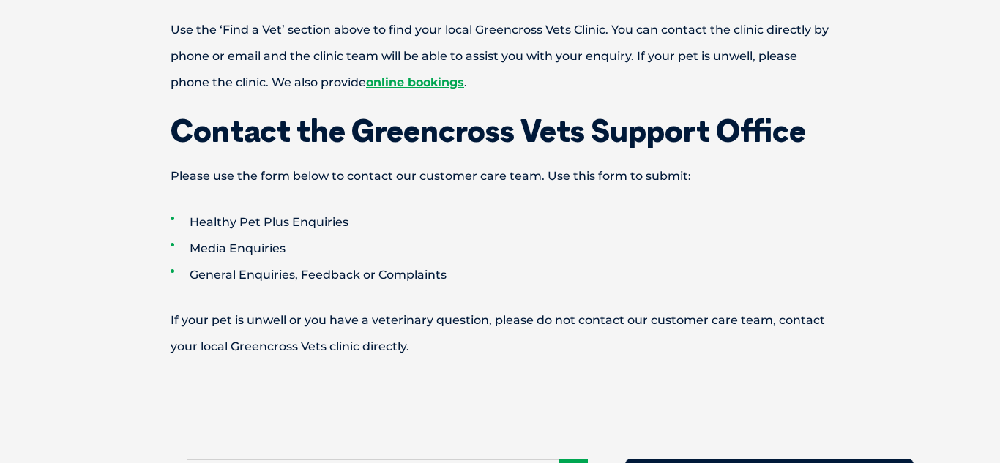
drag, startPoint x: 999, startPoint y: 61, endPoint x: 999, endPoint y: 162, distance: 100.3
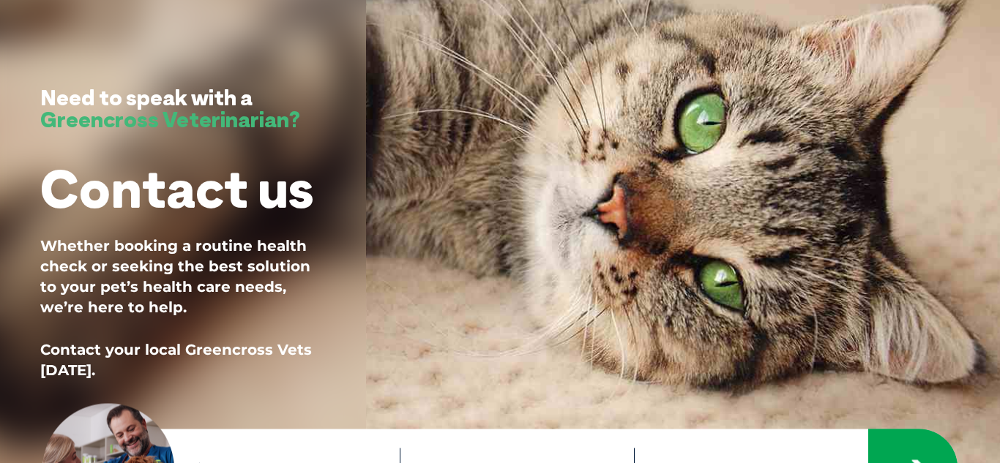
scroll to position [0, 0]
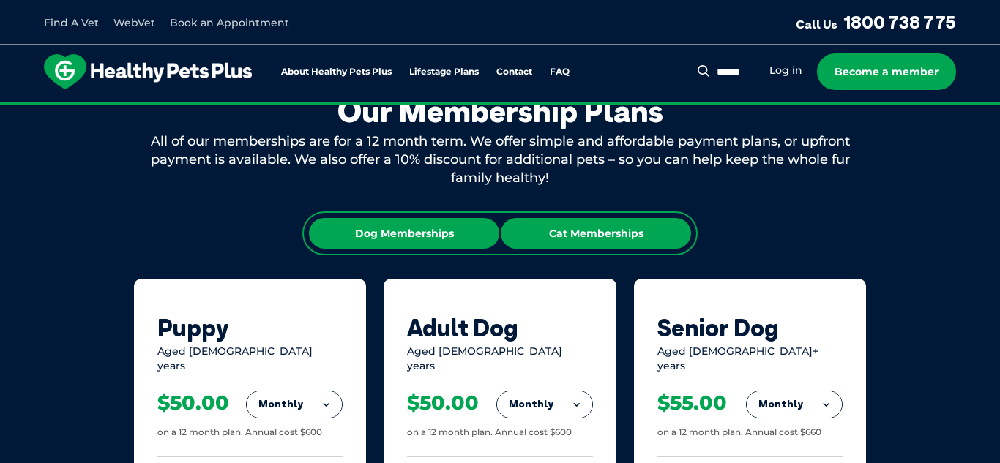
click at [629, 236] on div "Cat Memberships" at bounding box center [596, 233] width 190 height 31
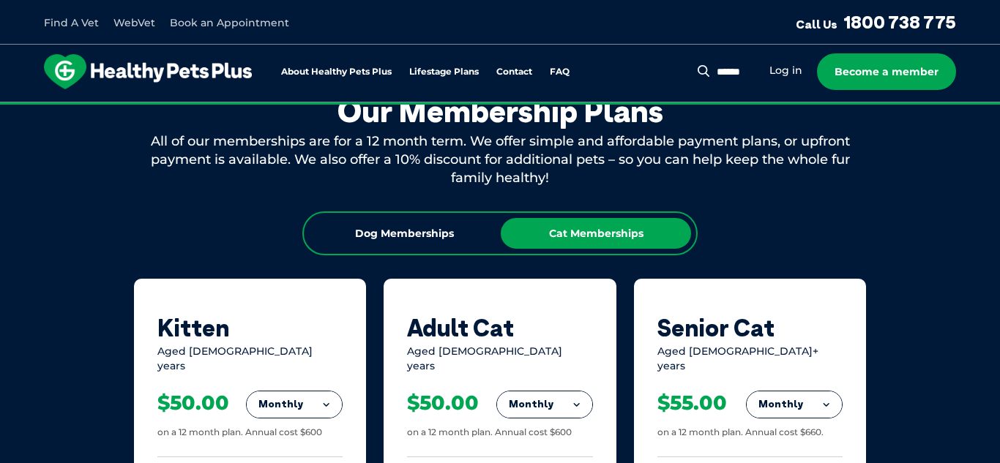
click at [554, 392] on button "Monthly" at bounding box center [544, 405] width 95 height 26
click at [544, 419] on li "Fortnightly" at bounding box center [544, 435] width 95 height 35
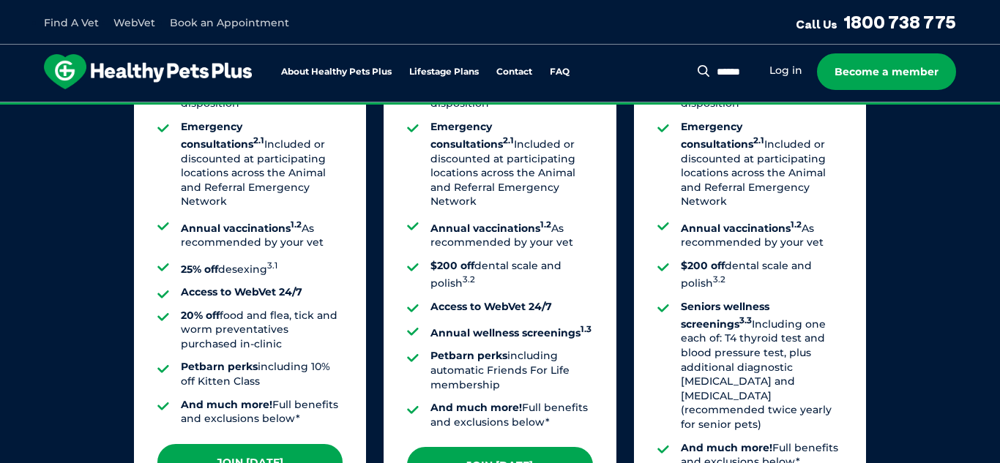
scroll to position [1361, 0]
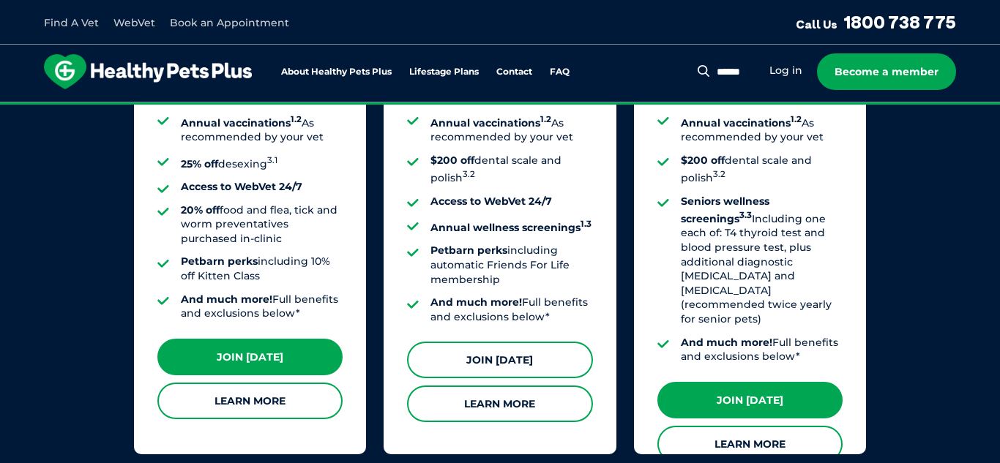
click at [457, 342] on link "Join Today" at bounding box center [499, 360] width 185 height 37
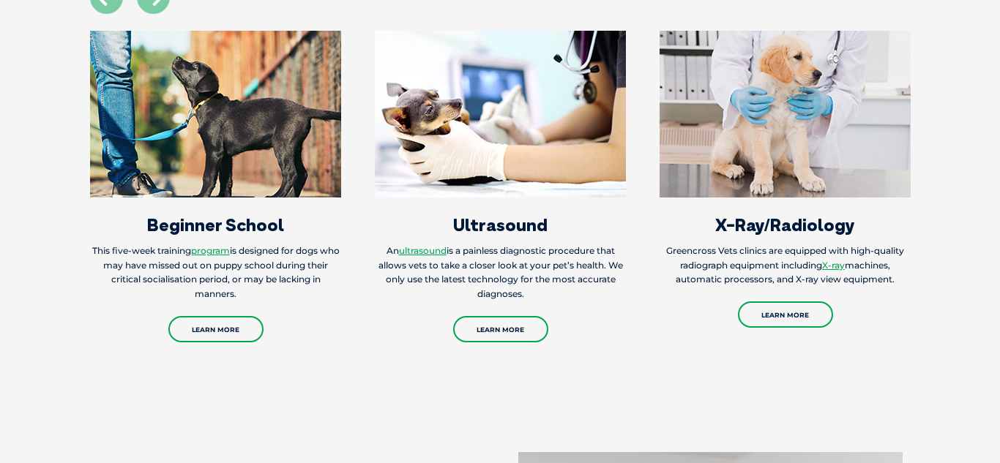
scroll to position [1811, 0]
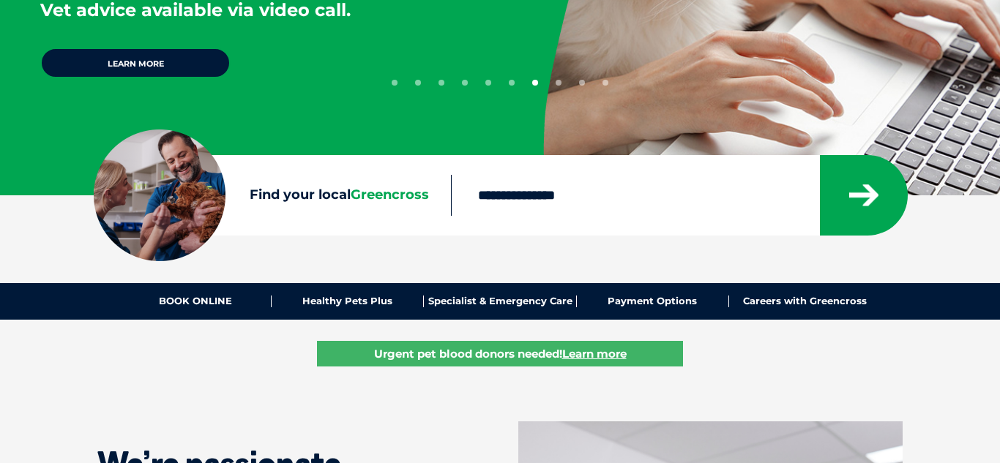
drag, startPoint x: 997, startPoint y: 172, endPoint x: 999, endPoint y: 26, distance: 146.4
